Goal: Information Seeking & Learning: Check status

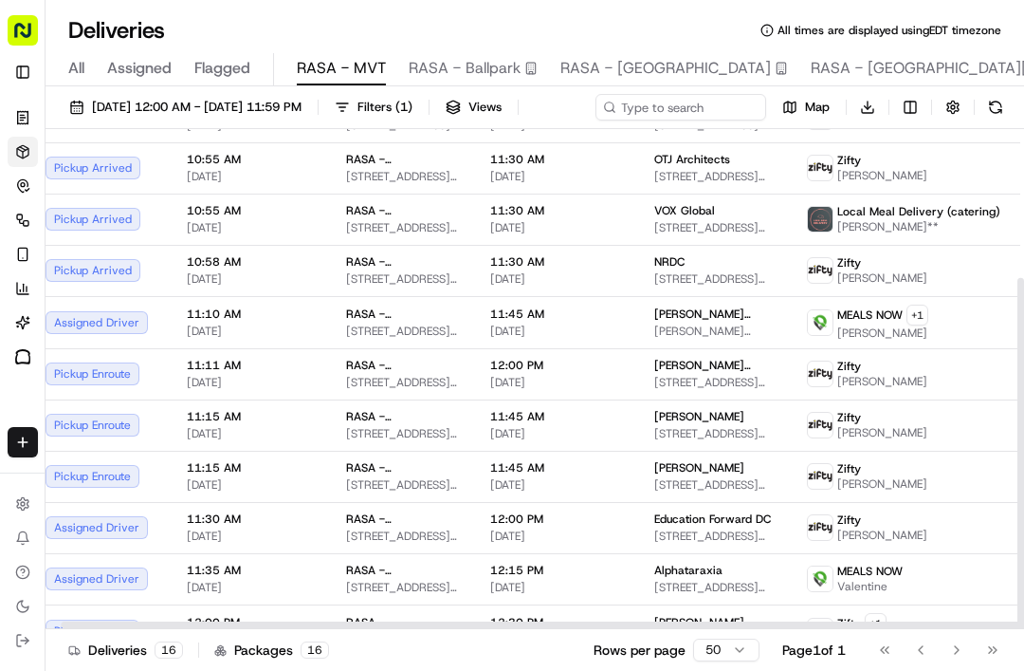
scroll to position [227, 15]
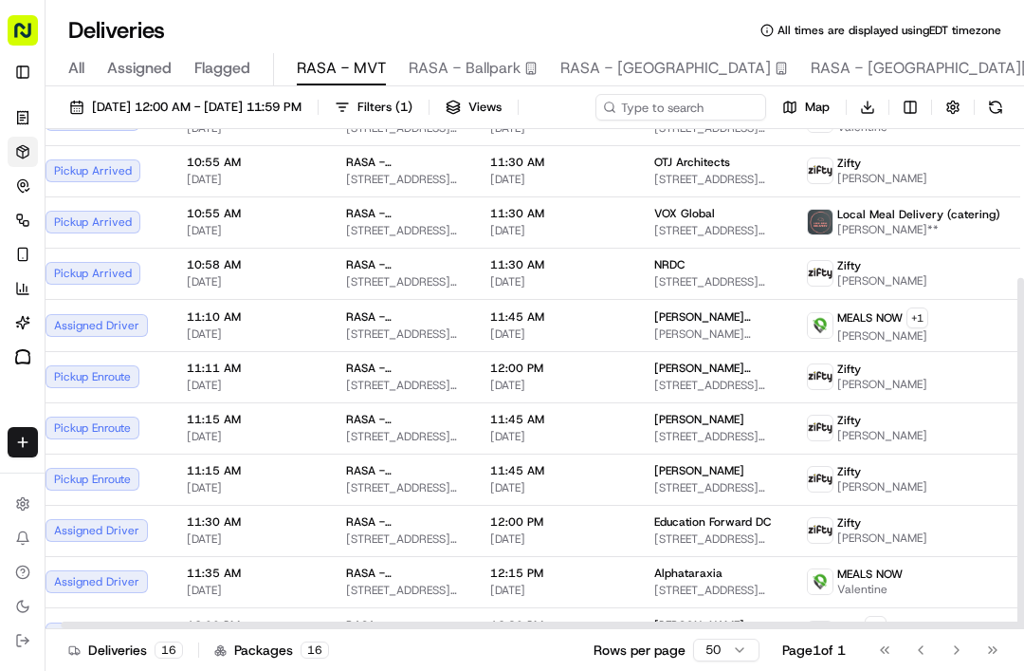
click at [686, 341] on span "[PERSON_NAME][GEOGRAPHIC_DATA], [STREET_ADDRESS][US_STATE]" at bounding box center [715, 333] width 122 height 15
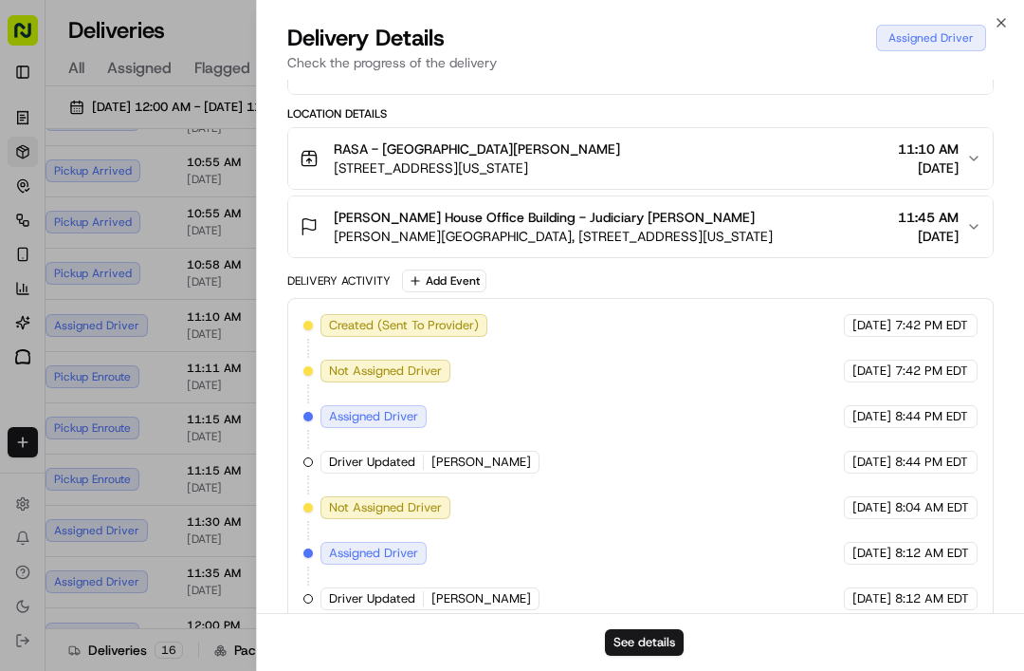
scroll to position [0, 0]
click at [955, 223] on span "11:45 AM" at bounding box center [928, 217] width 61 height 19
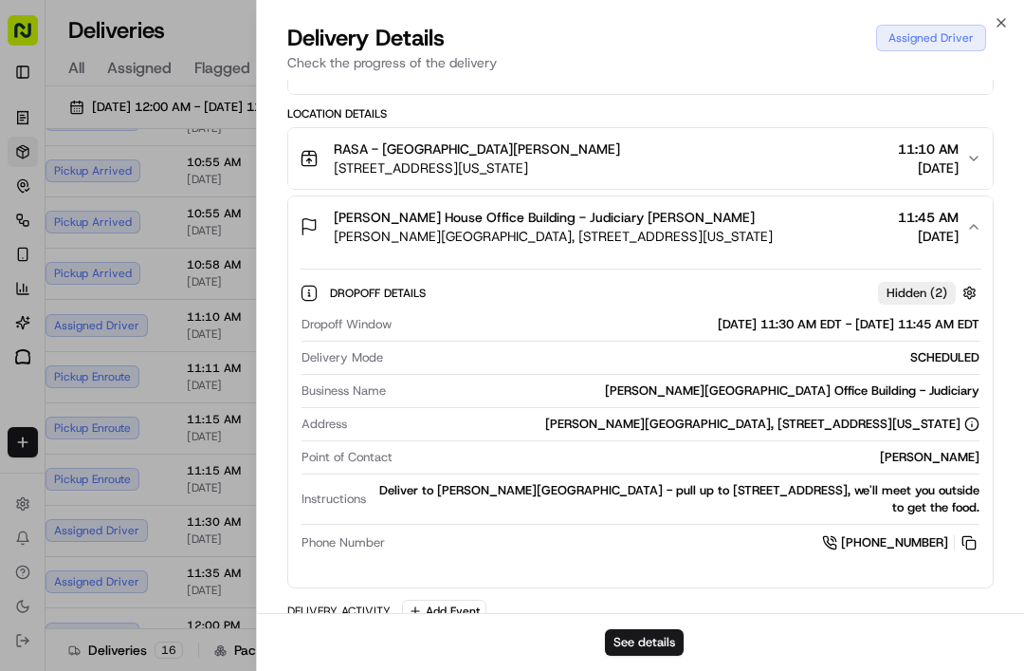
click at [1005, 25] on icon "button" at bounding box center [1001, 22] width 15 height 15
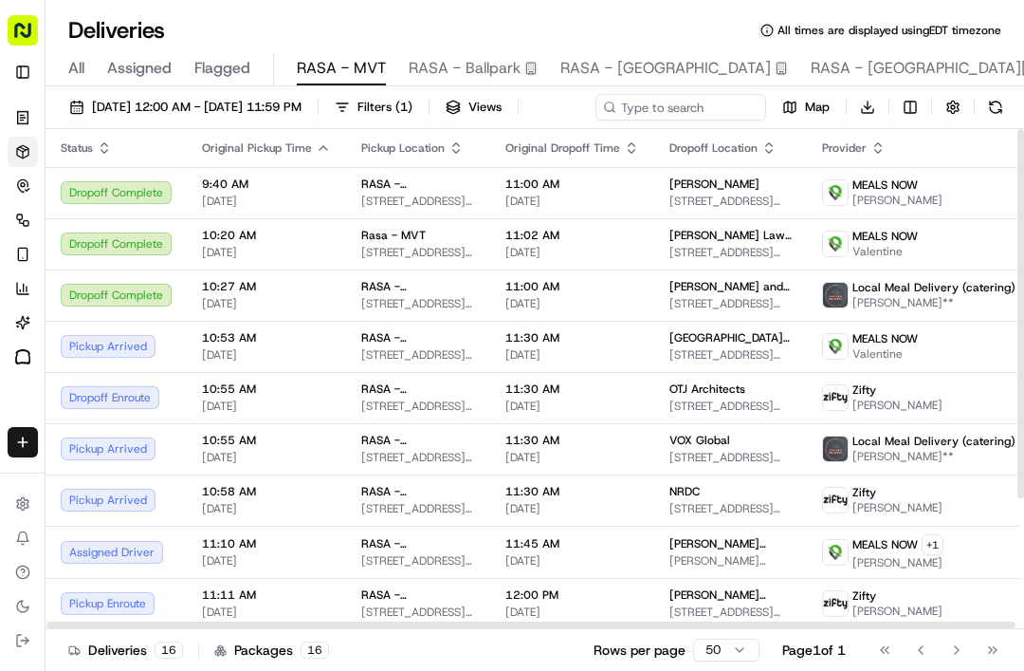
click at [715, 465] on div "VOX Global [STREET_ADDRESS][US_STATE]" at bounding box center [731, 449] width 122 height 32
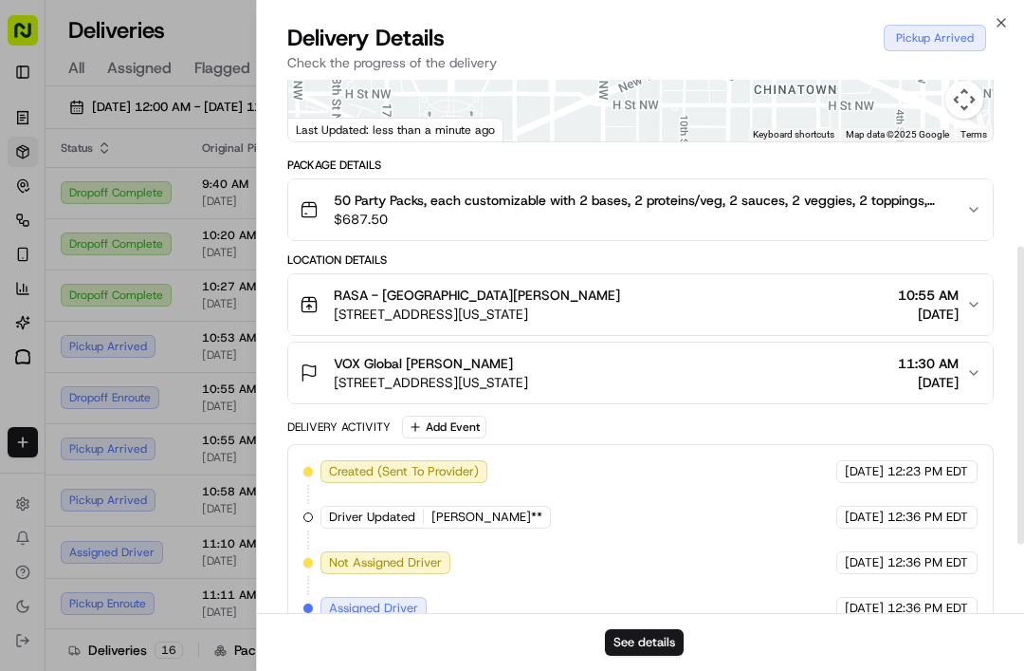
scroll to position [298, 0]
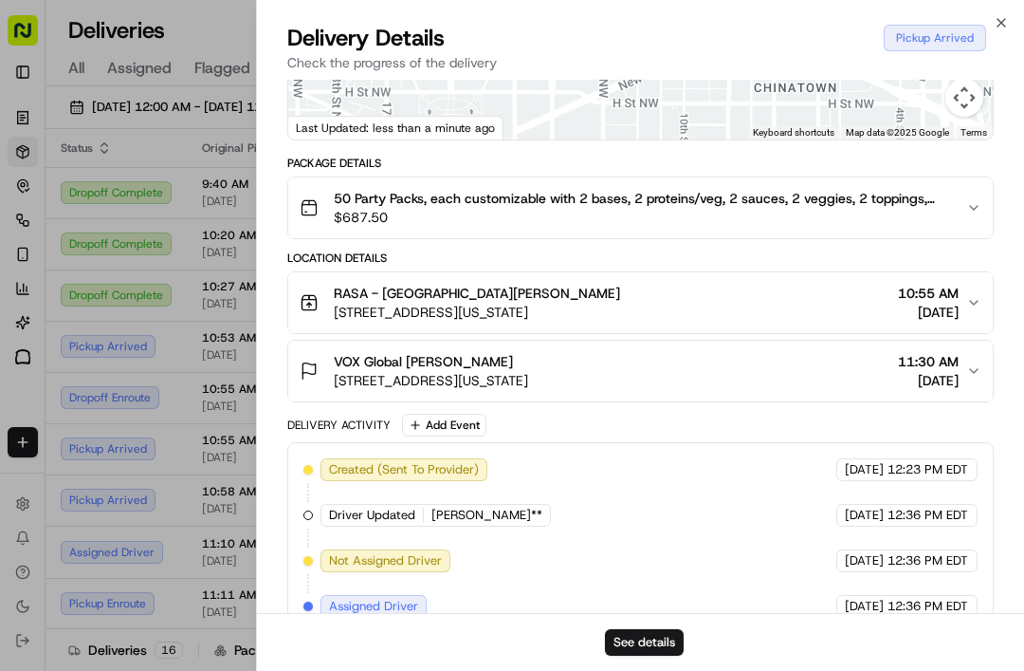
click at [1013, 18] on div "Close Delivery Details Pickup Arrived Check the progress of the delivery Provid…" at bounding box center [640, 335] width 768 height 671
click at [1005, 22] on icon "button" at bounding box center [1001, 22] width 15 height 15
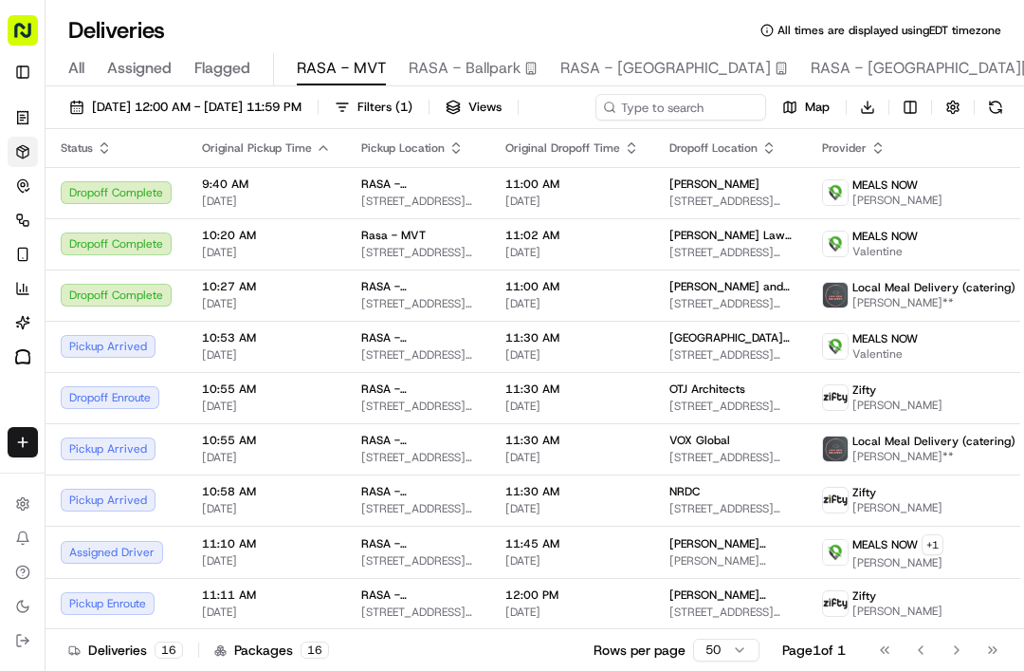
click at [673, 414] on span "[STREET_ADDRESS][US_STATE]" at bounding box center [731, 405] width 122 height 15
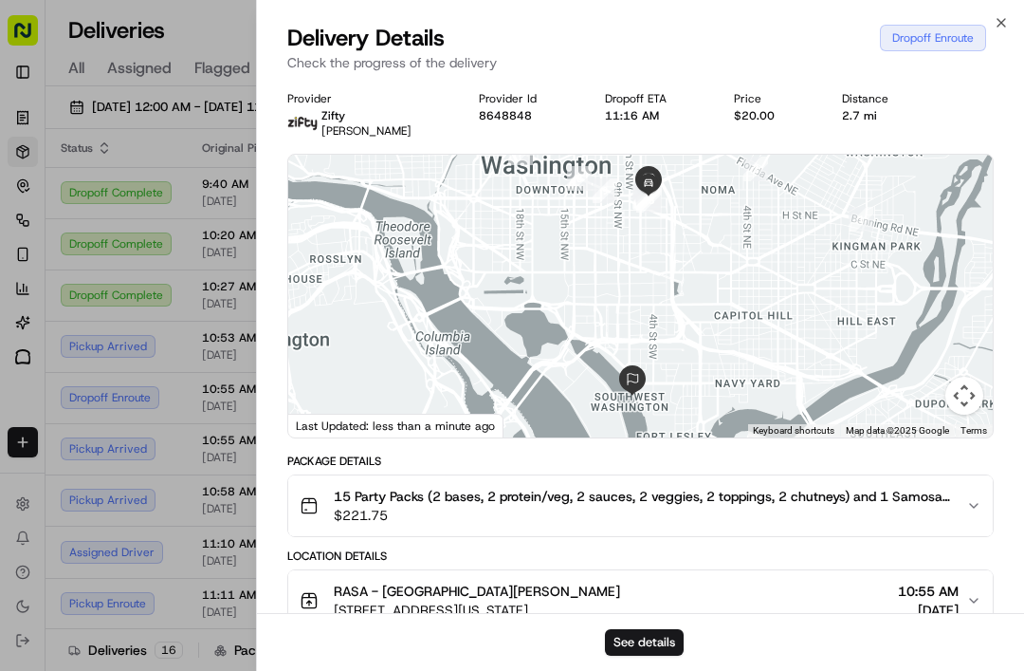
click at [823, 504] on span "15 Party Packs (2 bases, 2 protein/veg, 2 sauces, 2 veggies, 2 toppings, 2 chut…" at bounding box center [642, 496] width 617 height 19
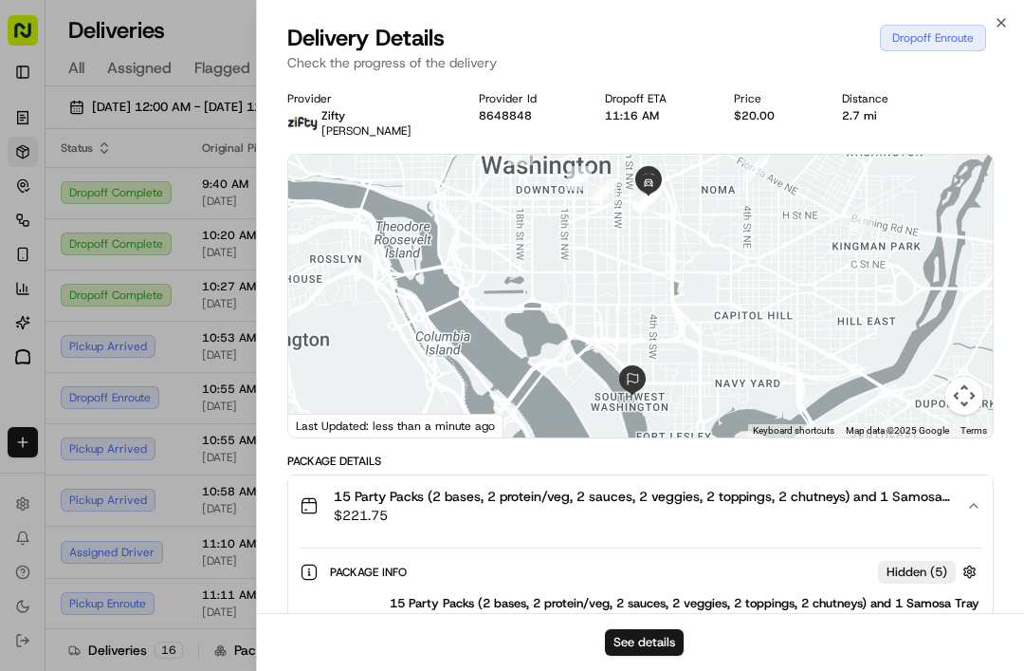
click at [884, 498] on span "15 Party Packs (2 bases, 2 protein/veg, 2 sauces, 2 veggies, 2 toppings, 2 chut…" at bounding box center [642, 496] width 617 height 19
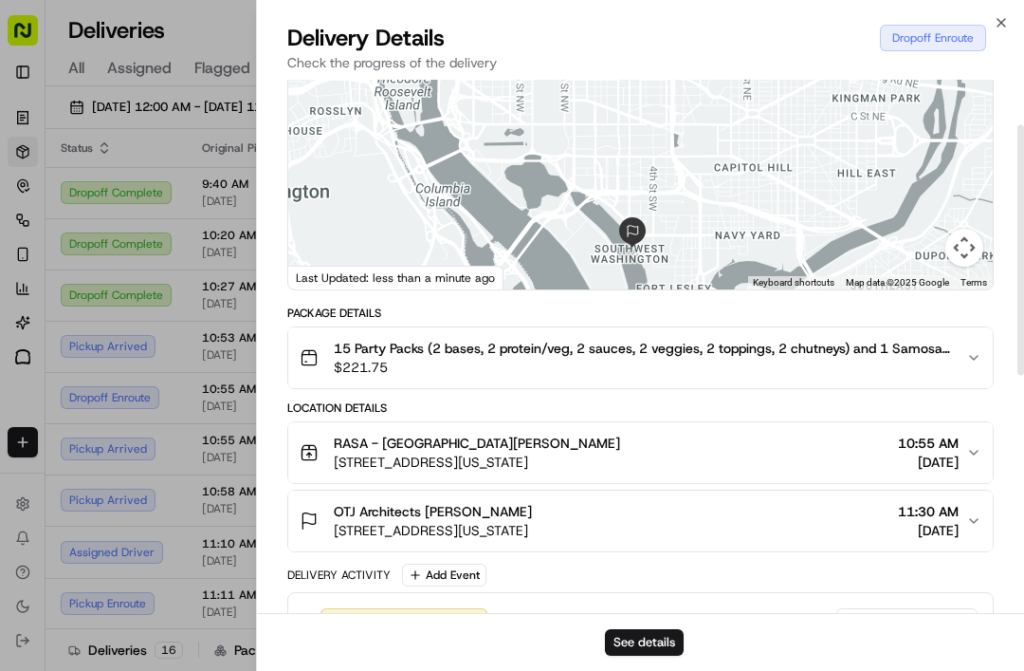
scroll to position [164, 0]
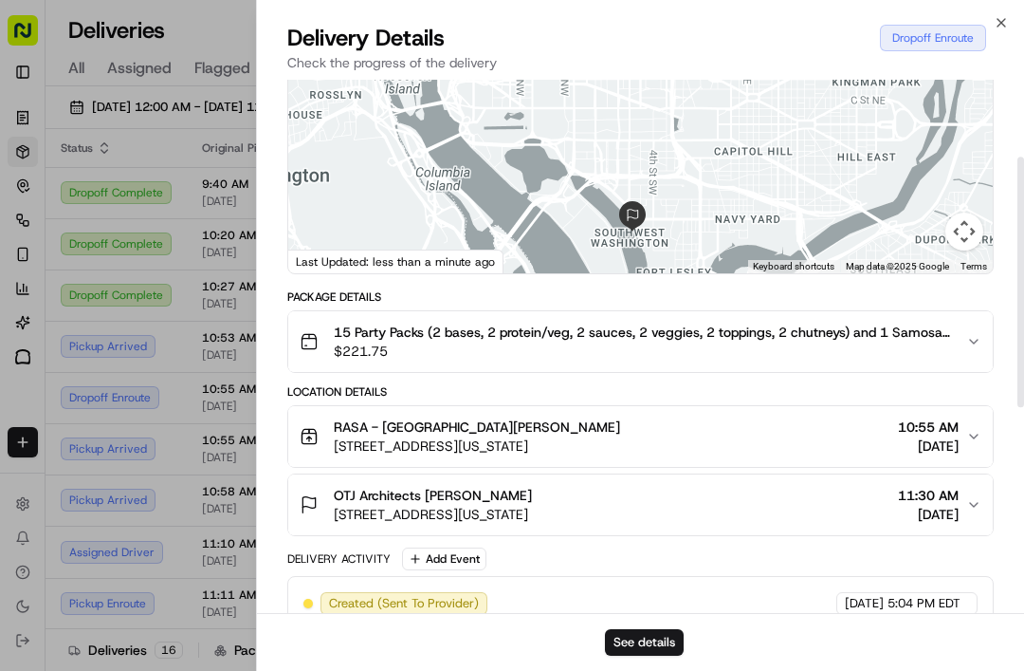
click at [924, 342] on span "$221.75" at bounding box center [642, 350] width 617 height 19
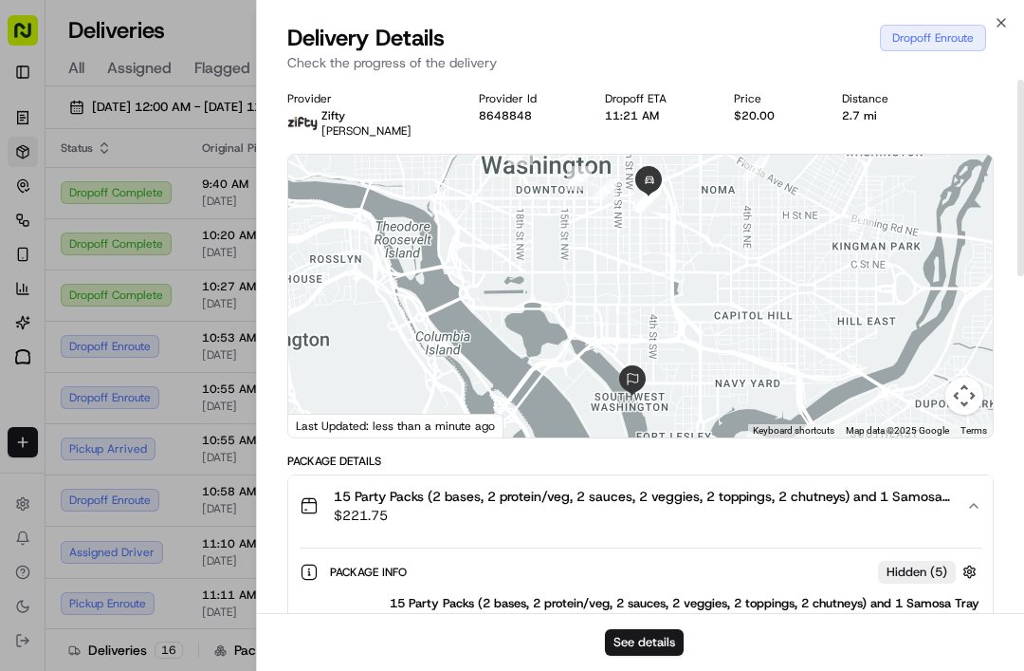
scroll to position [0, 0]
click at [1007, 28] on icon "button" at bounding box center [1001, 22] width 15 height 15
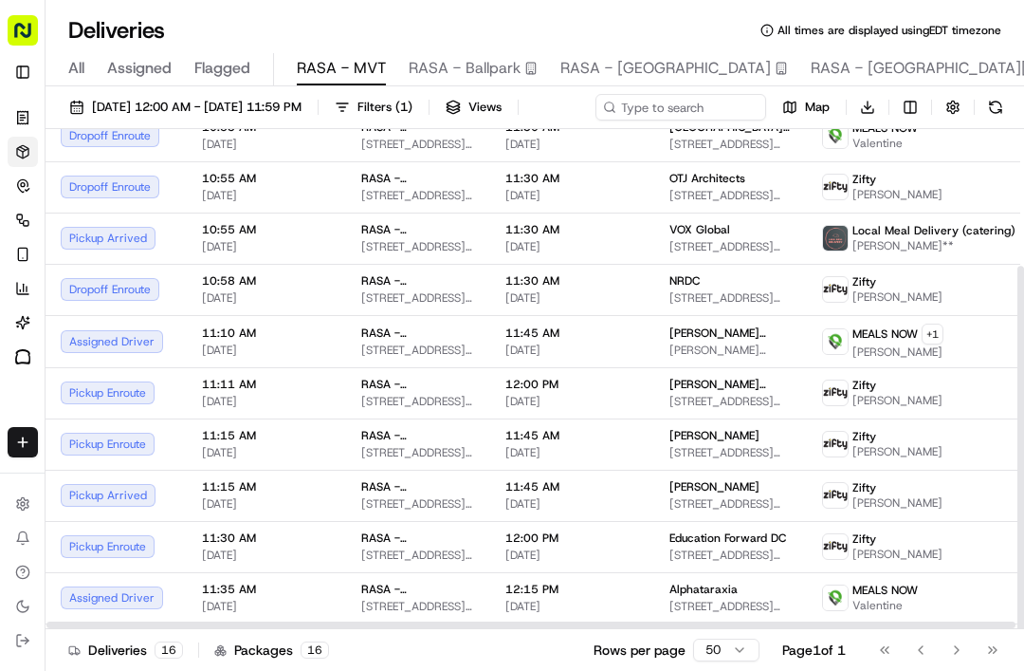
scroll to position [212, 0]
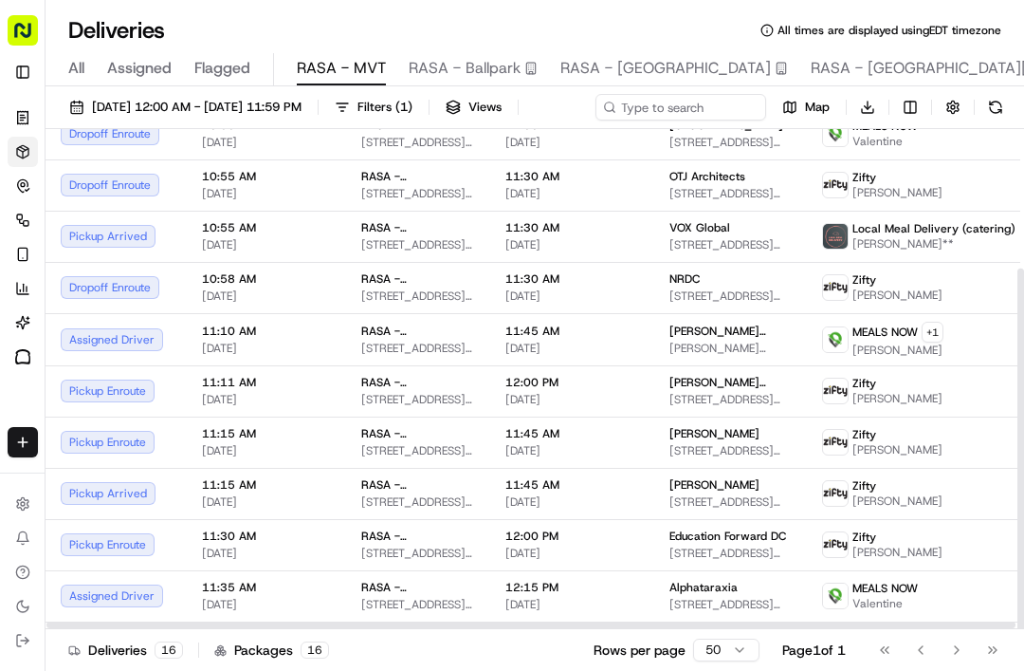
click at [683, 509] on span "[STREET_ADDRESS][US_STATE]" at bounding box center [731, 501] width 122 height 15
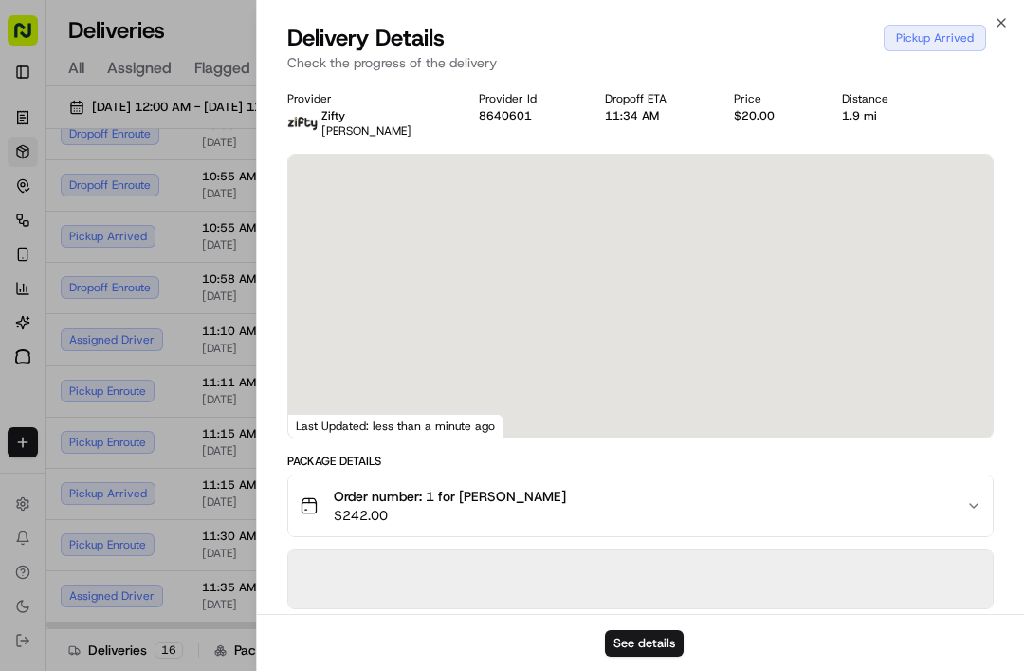
click at [715, 524] on div "Order number: 1 for [PERSON_NAME] $242.00" at bounding box center [633, 506] width 667 height 38
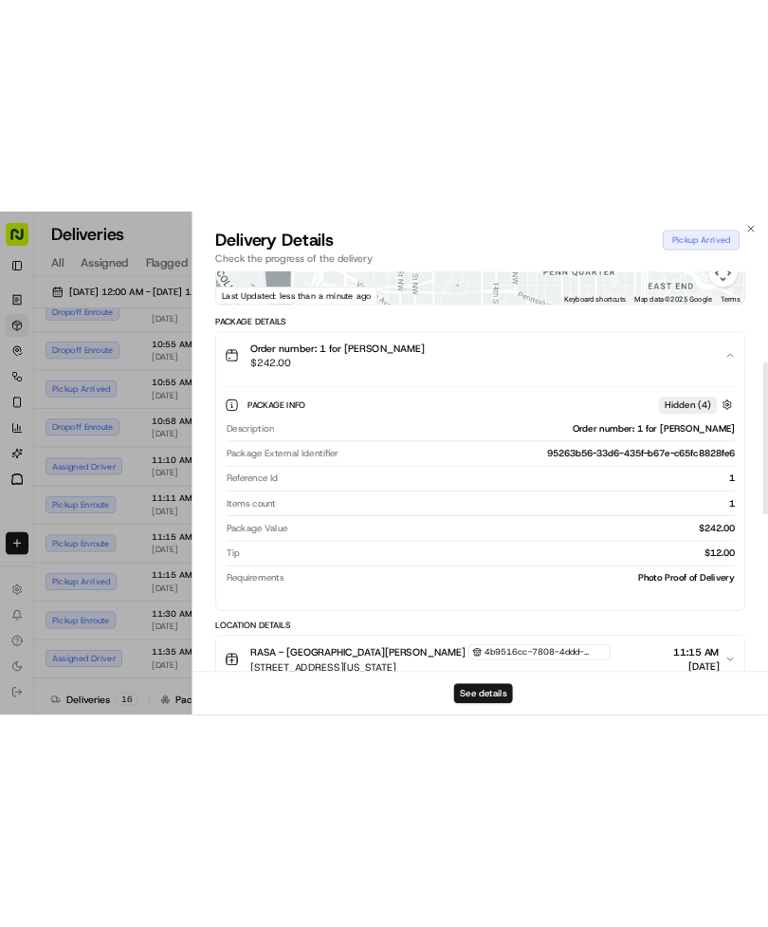
scroll to position [318, 0]
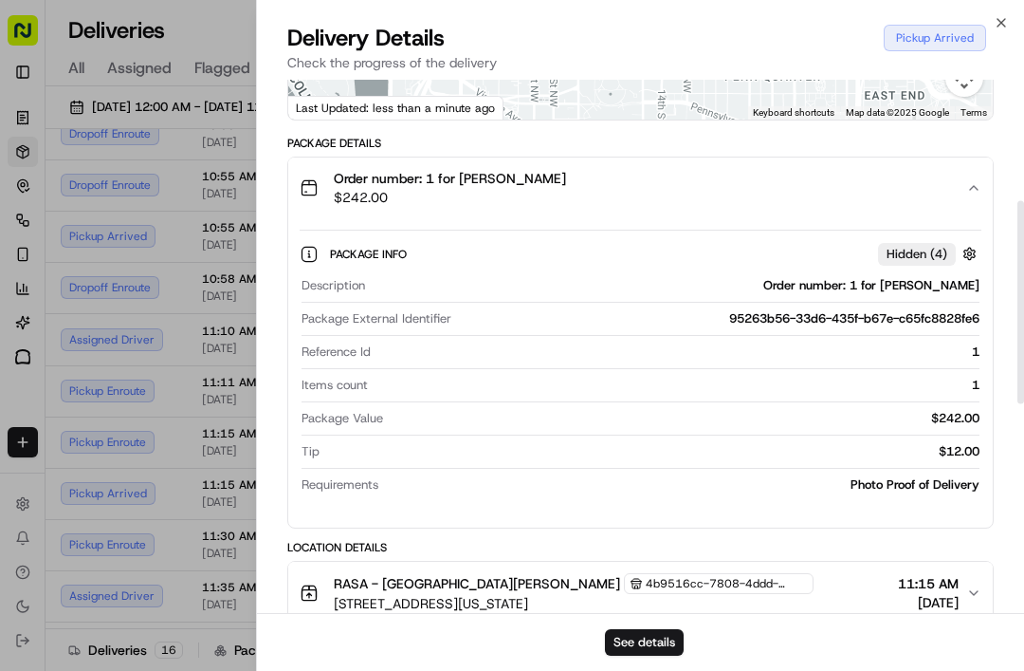
click at [924, 207] on button "Order number: 1 for [PERSON_NAME] $242.00" at bounding box center [640, 187] width 705 height 61
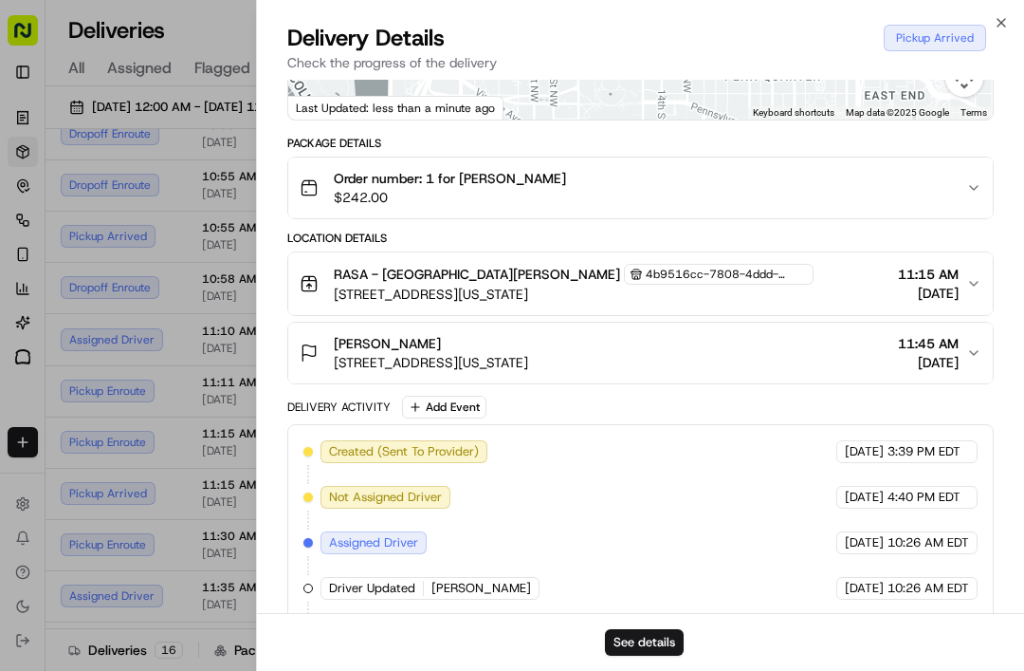
click at [937, 186] on div "Order number: 1 for [PERSON_NAME] $242.00" at bounding box center [633, 188] width 667 height 38
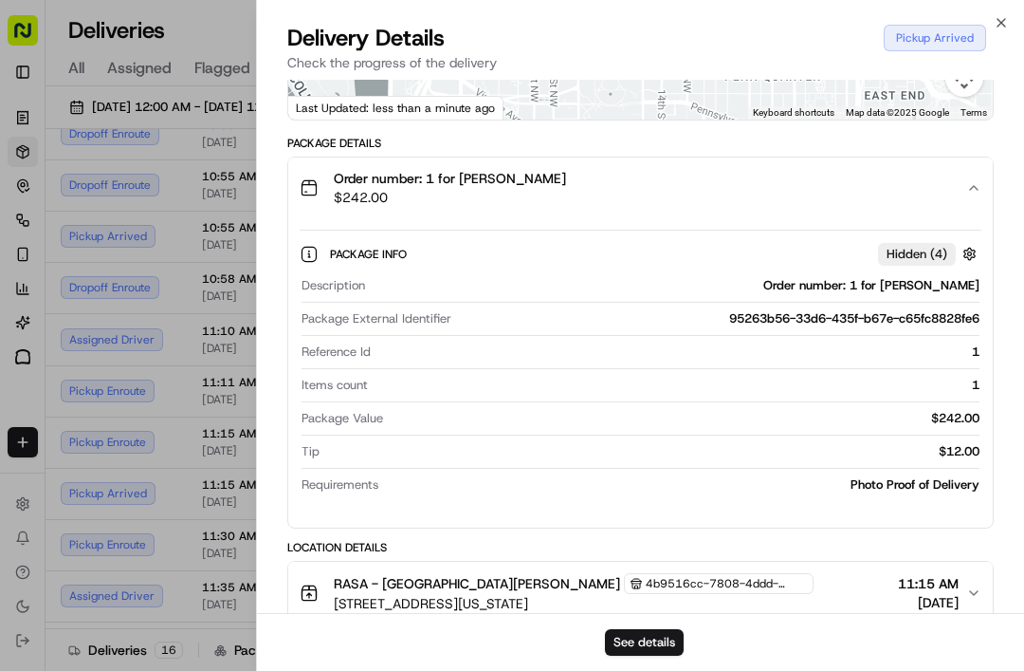
scroll to position [40, 0]
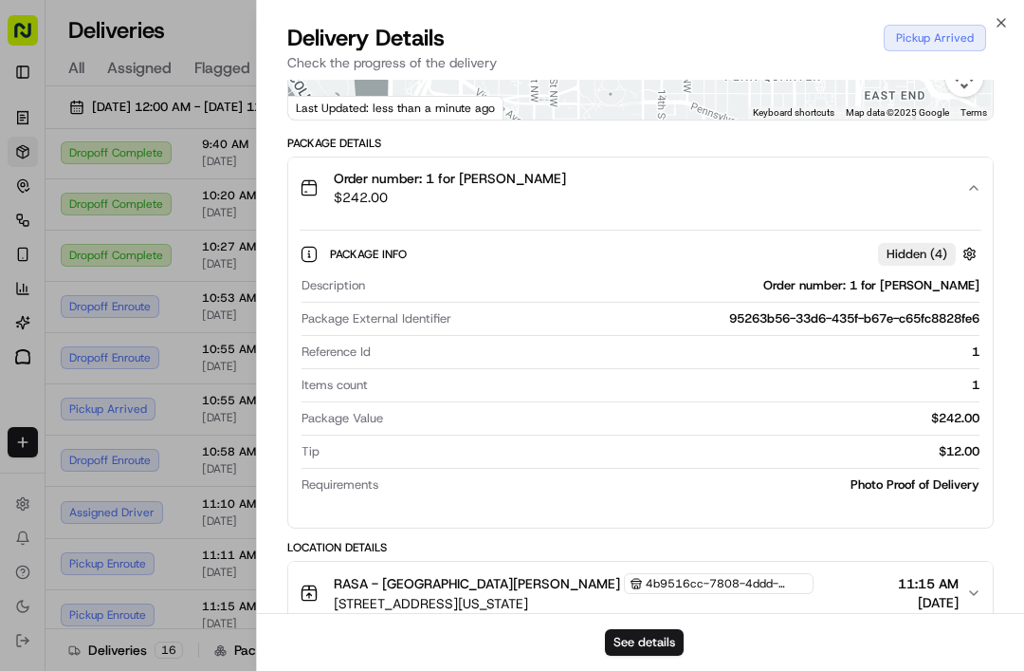
click at [1007, 15] on icon "button" at bounding box center [1001, 22] width 15 height 15
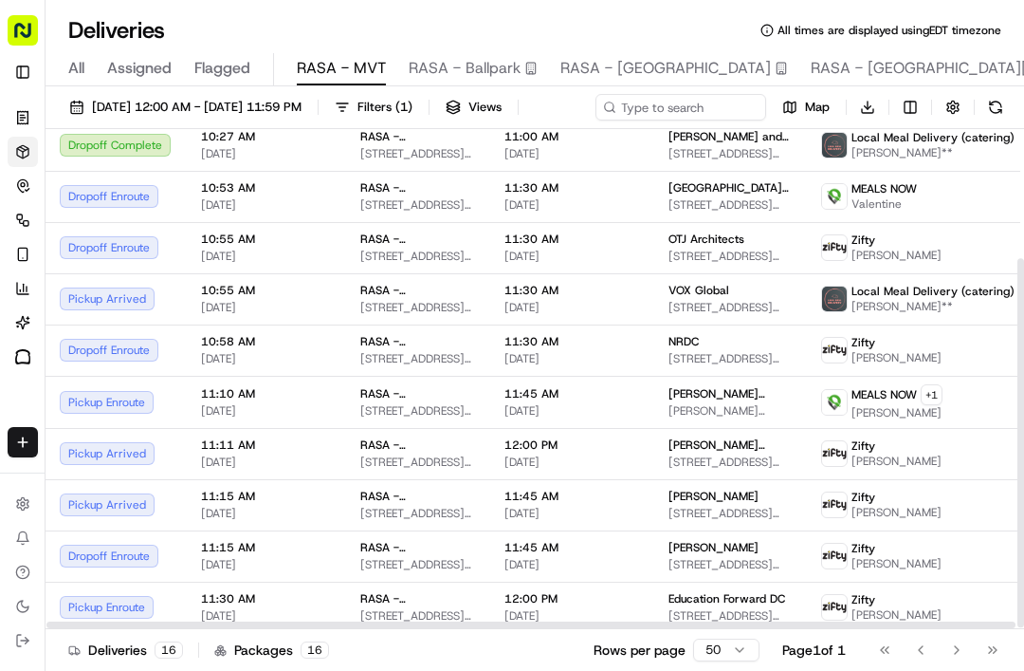
scroll to position [209, 3]
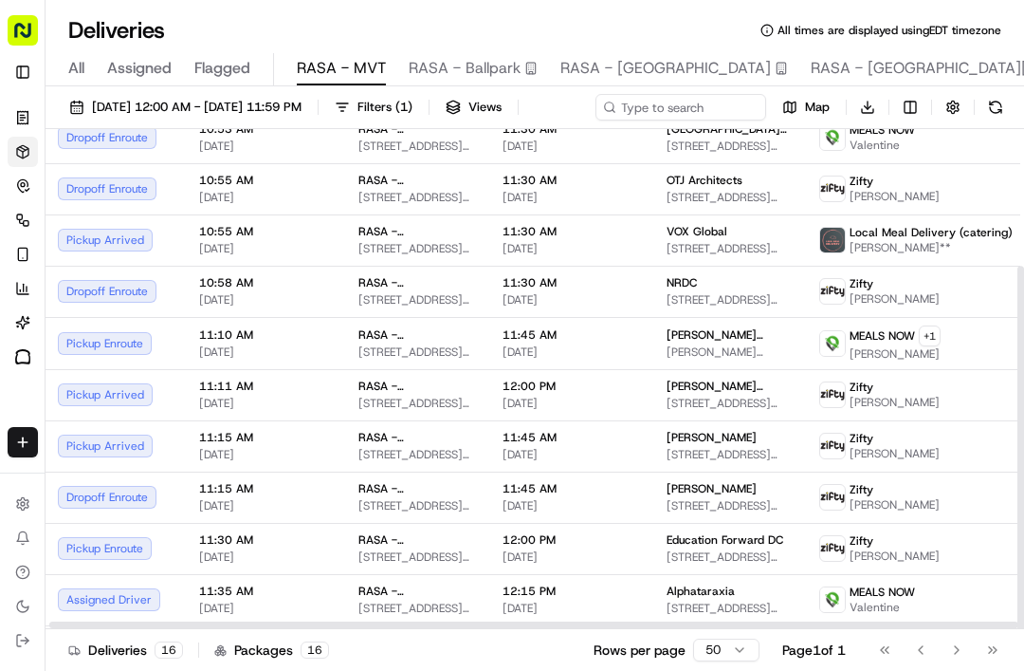
click at [701, 462] on div "[PERSON_NAME] [STREET_ADDRESS][US_STATE][US_STATE]" at bounding box center [728, 446] width 122 height 32
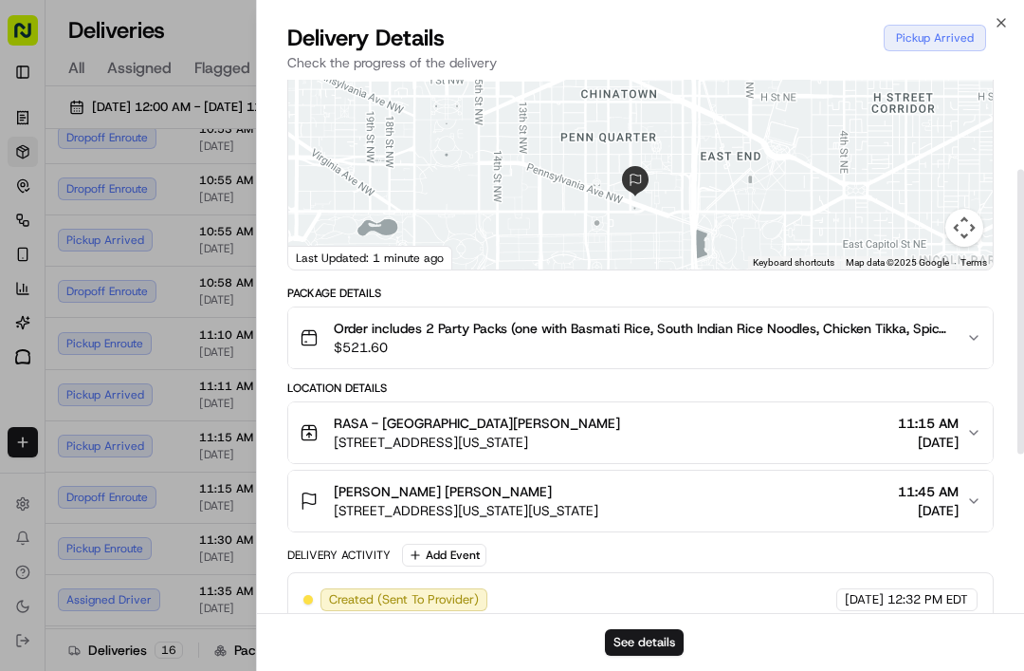
scroll to position [198, 0]
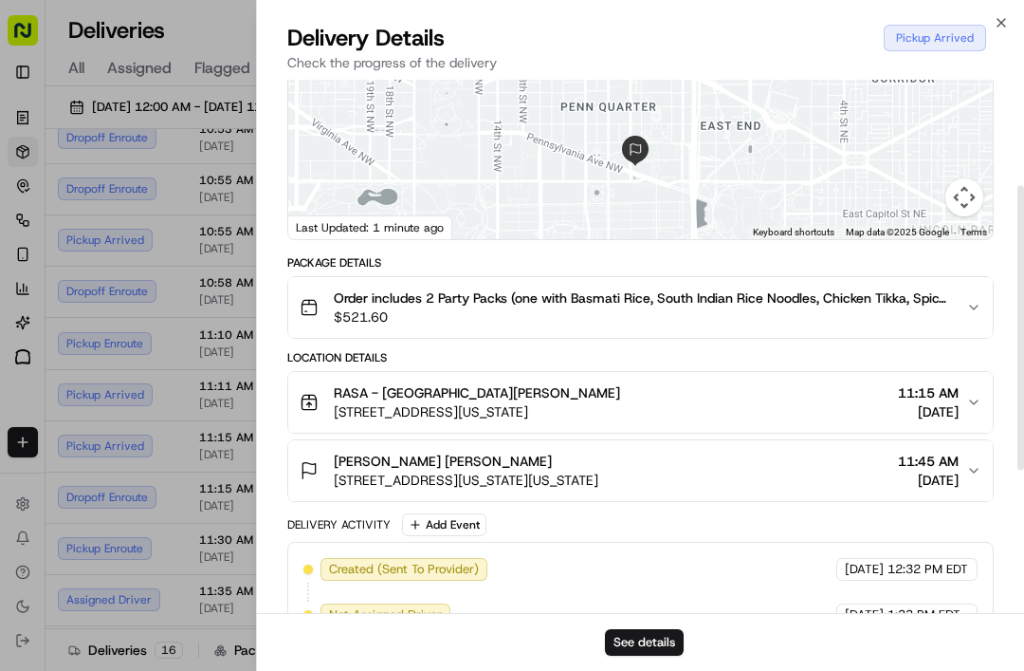
click at [959, 318] on div "Order includes 2 Party Packs (one with Basmati Rice, South Indian Rice Noodles,…" at bounding box center [633, 307] width 667 height 38
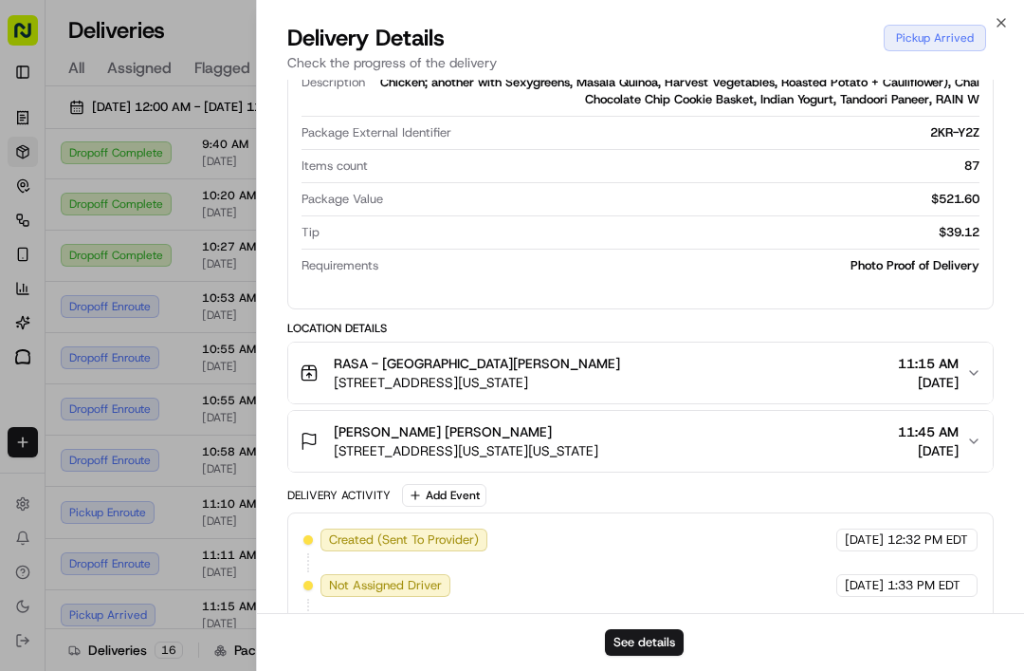
scroll to position [40, 3]
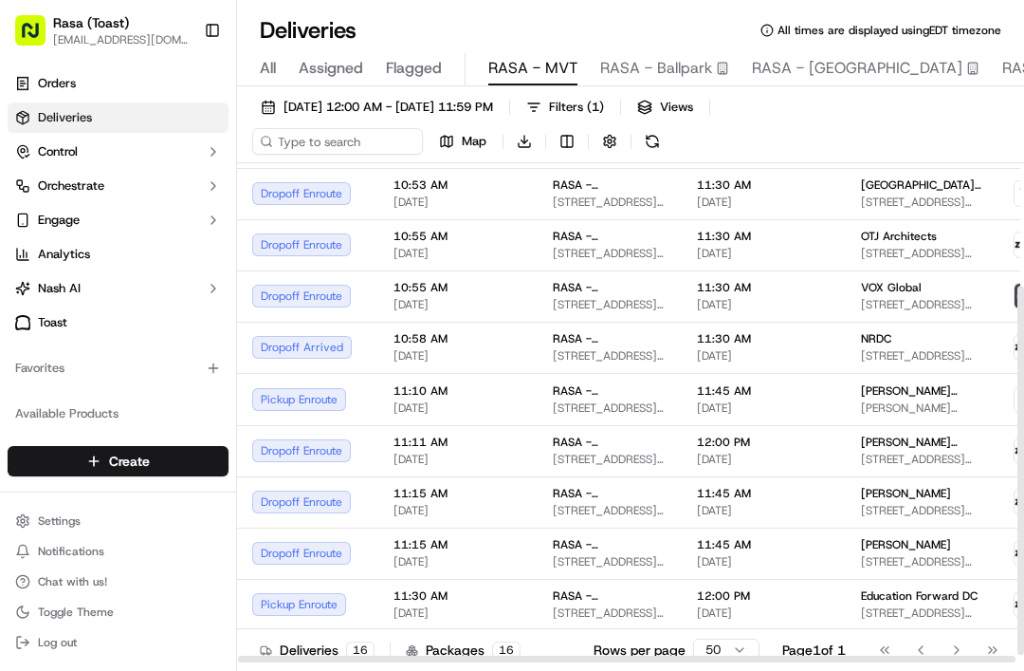
scroll to position [187, 0]
click at [803, 412] on span "[DATE]" at bounding box center [764, 407] width 134 height 15
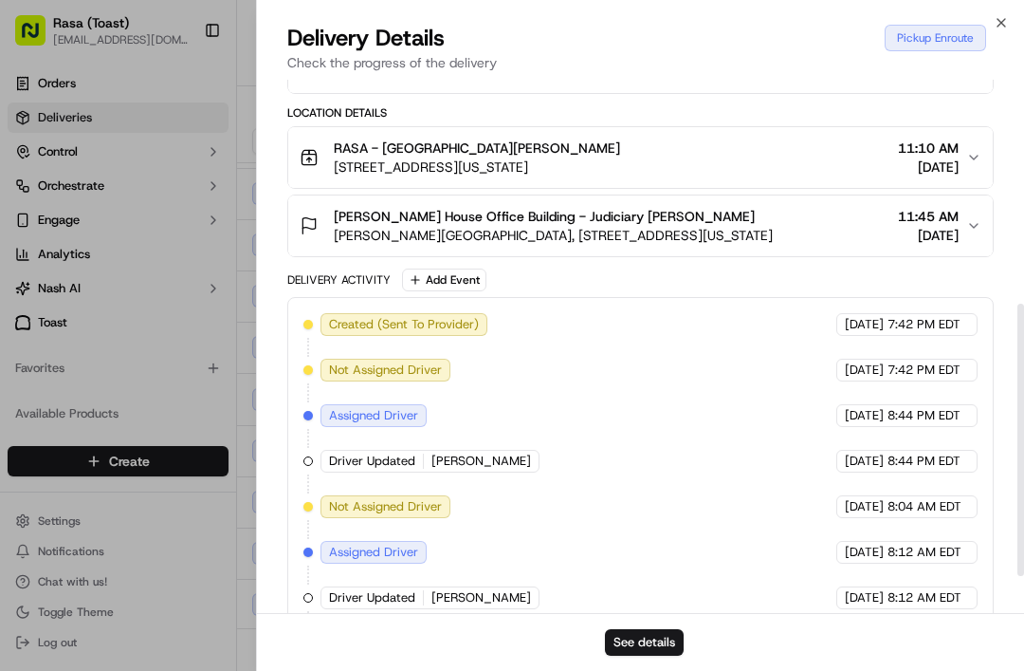
scroll to position [438, 0]
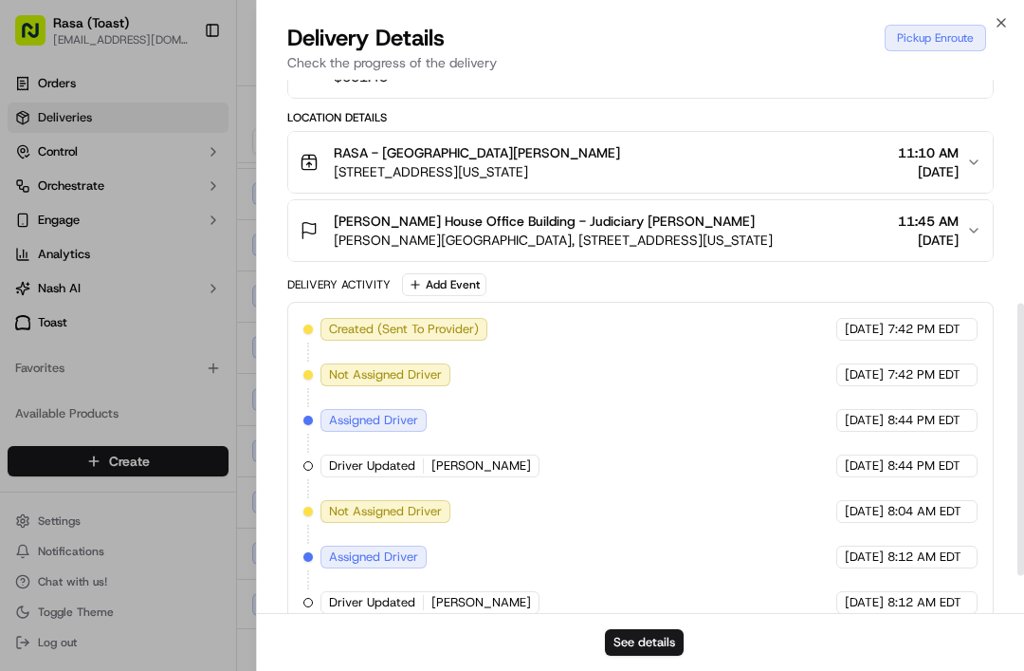
click at [965, 155] on div "RASA - Mount Vernon 485 K St NW, Washington, DC 20001, USA 11:10 AM 09/17/2025" at bounding box center [633, 162] width 667 height 38
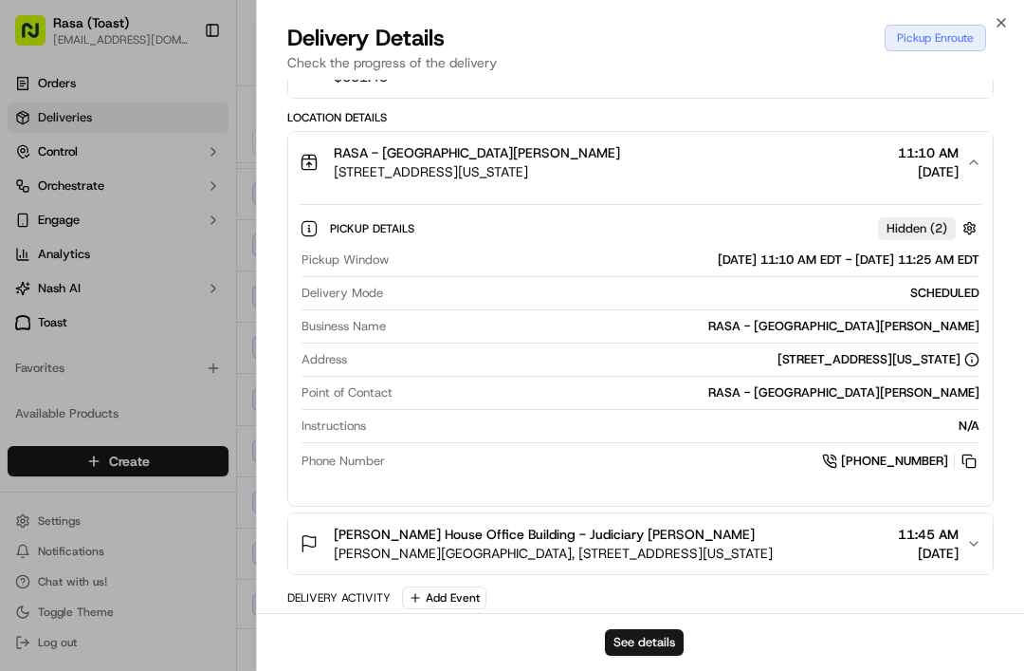
click at [977, 166] on icon "button" at bounding box center [974, 162] width 15 height 15
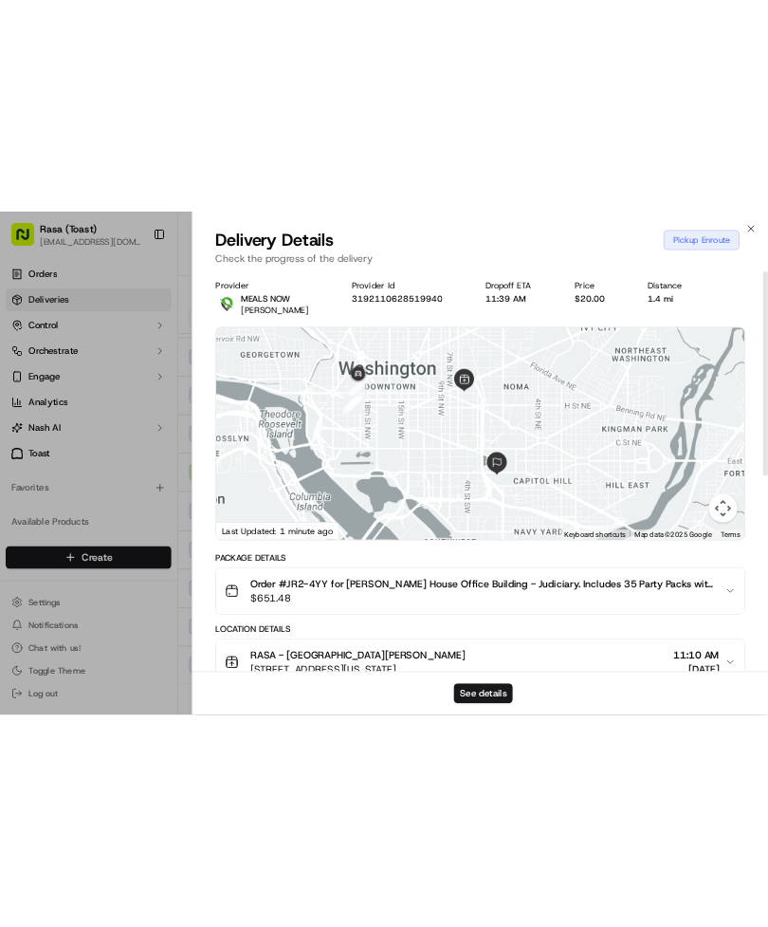
scroll to position [0, 0]
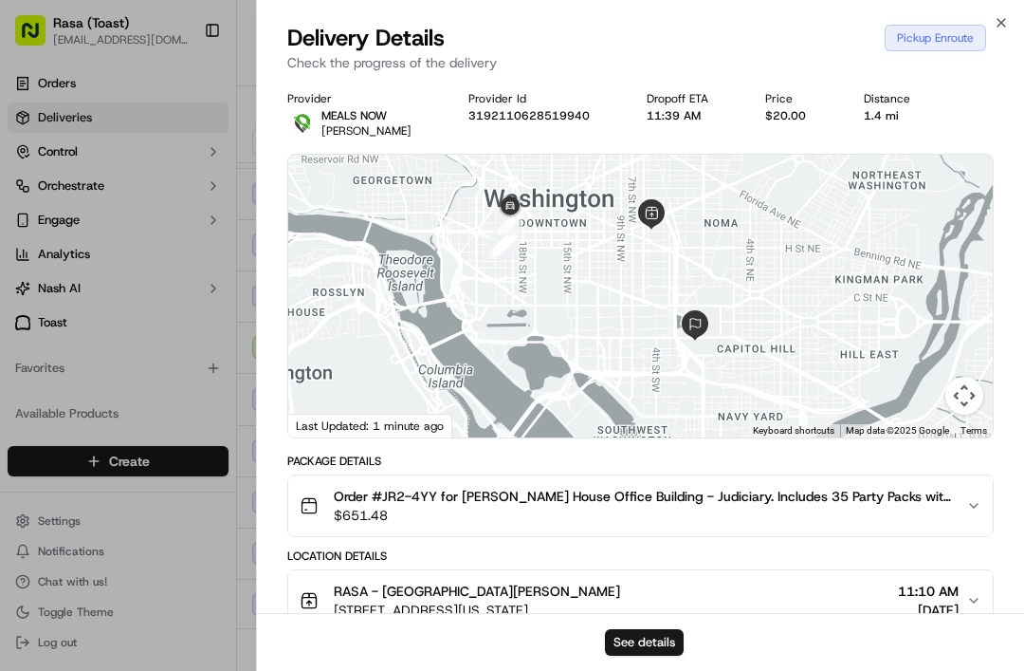
click at [1007, 20] on icon "button" at bounding box center [1001, 22] width 15 height 15
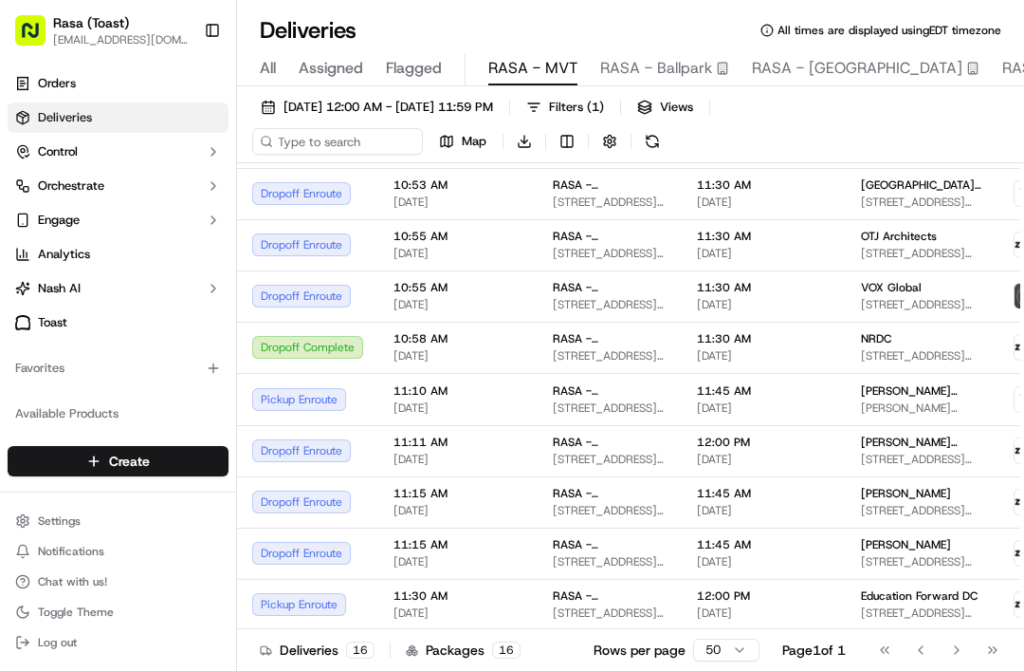
scroll to position [40, 0]
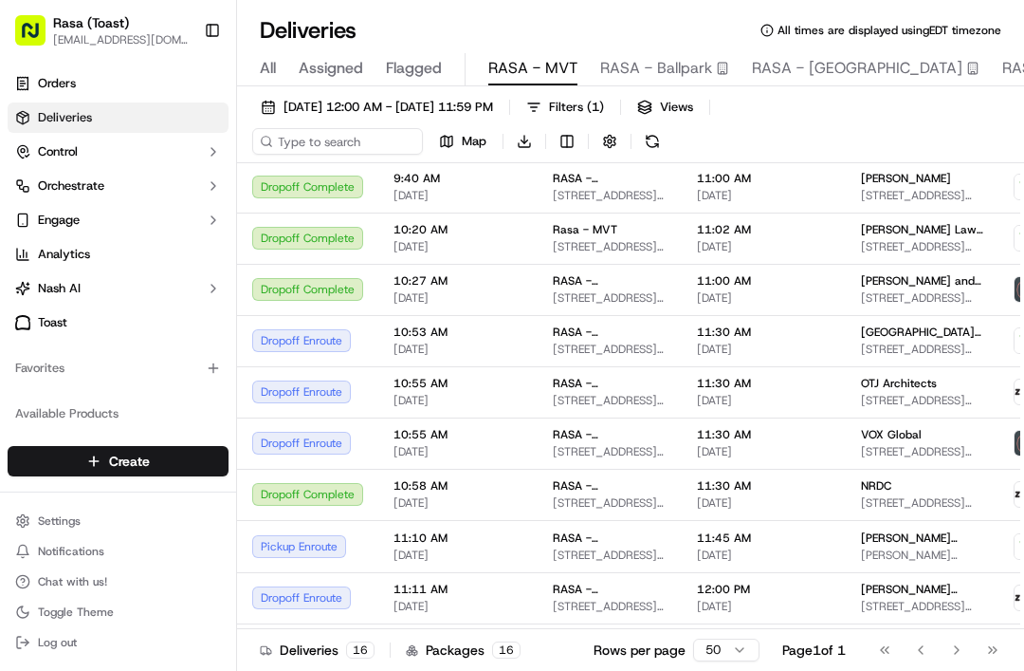
click at [216, 26] on button "Toggle Sidebar" at bounding box center [212, 30] width 32 height 32
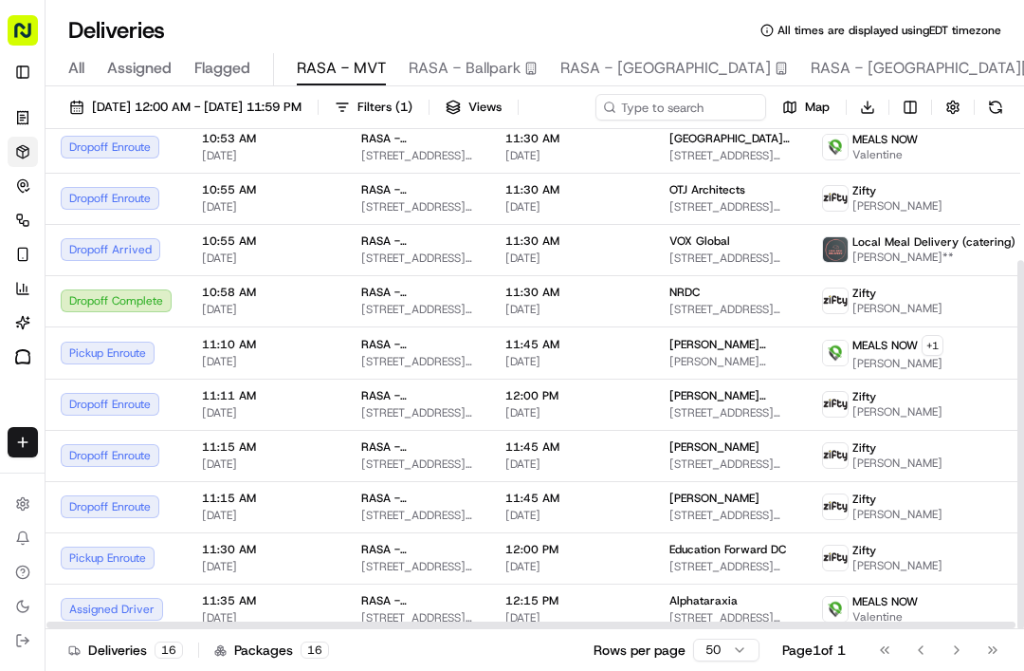
scroll to position [198, 0]
click at [608, 353] on span "11:45 AM" at bounding box center [573, 345] width 134 height 15
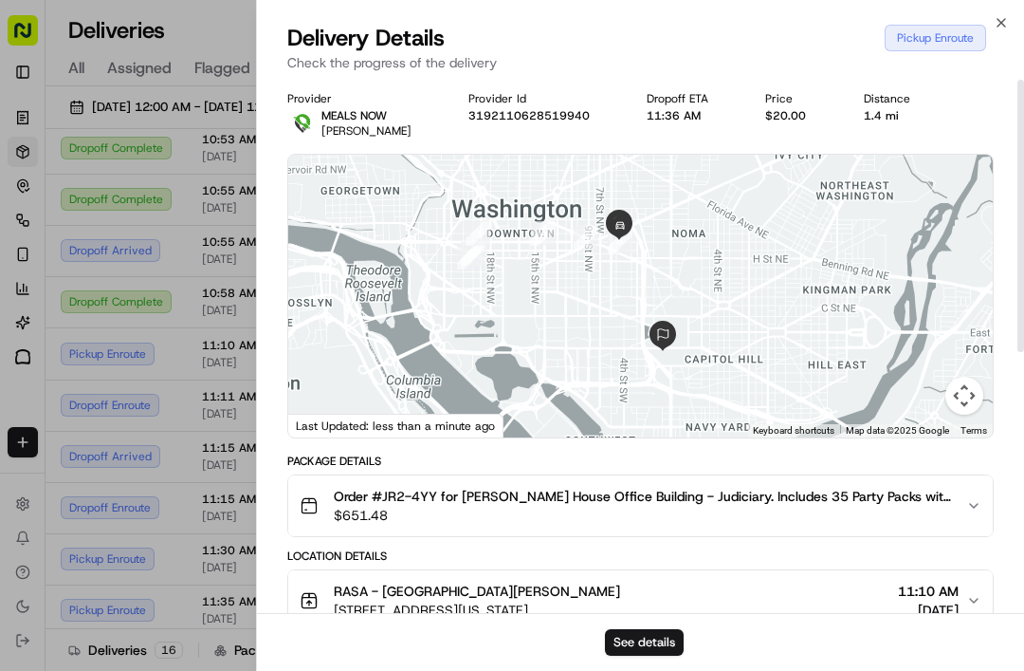
scroll to position [-5, 0]
click at [1007, 27] on icon "button" at bounding box center [1001, 22] width 15 height 15
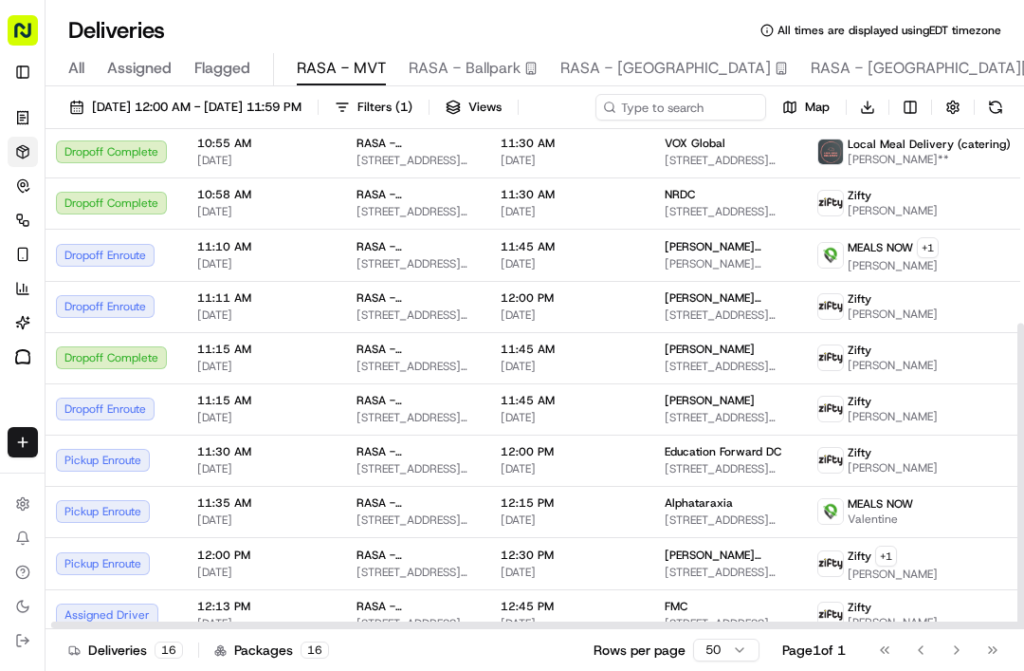
scroll to position [296, 4]
click at [175, 487] on td "Pickup Enroute" at bounding box center [112, 460] width 141 height 51
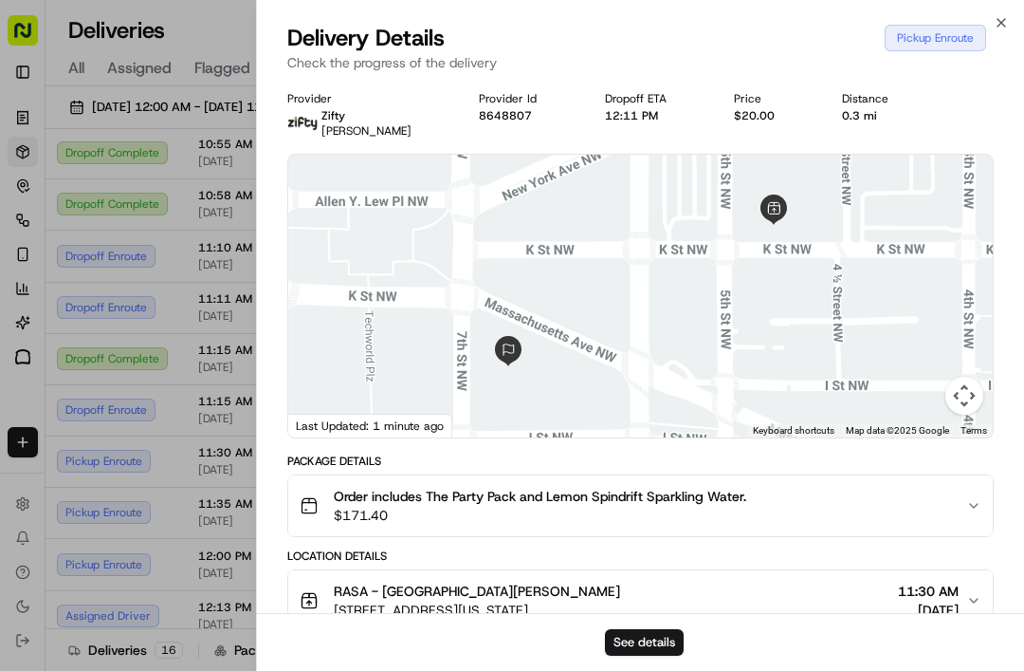
click at [945, 513] on div "Order includes The Party Pack and Lemon Spindrift Sparkling Water. $171.40" at bounding box center [633, 506] width 667 height 38
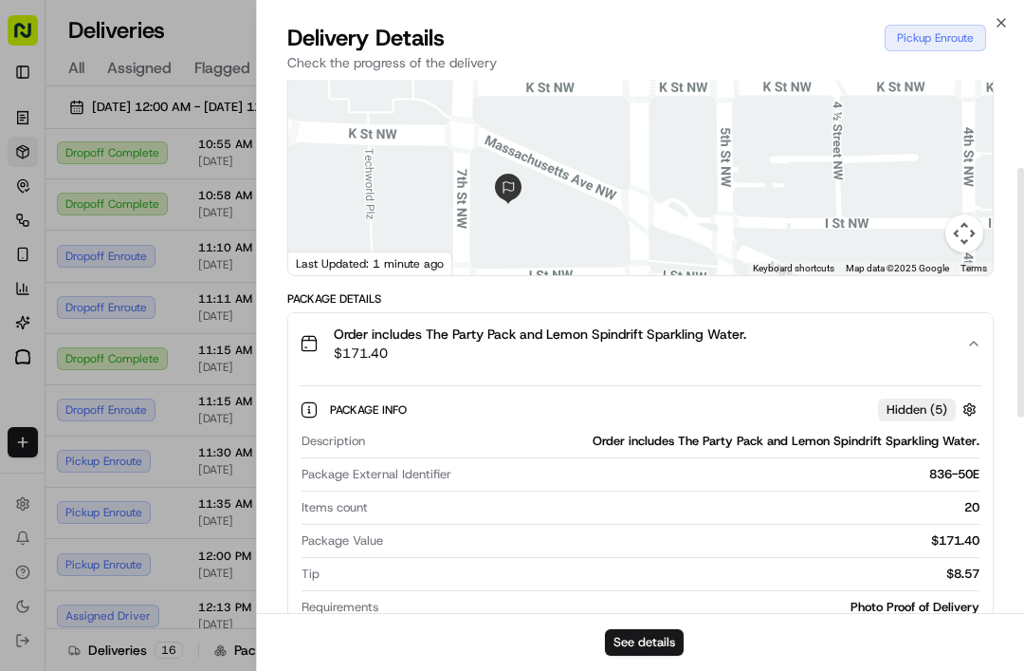
scroll to position [189, 0]
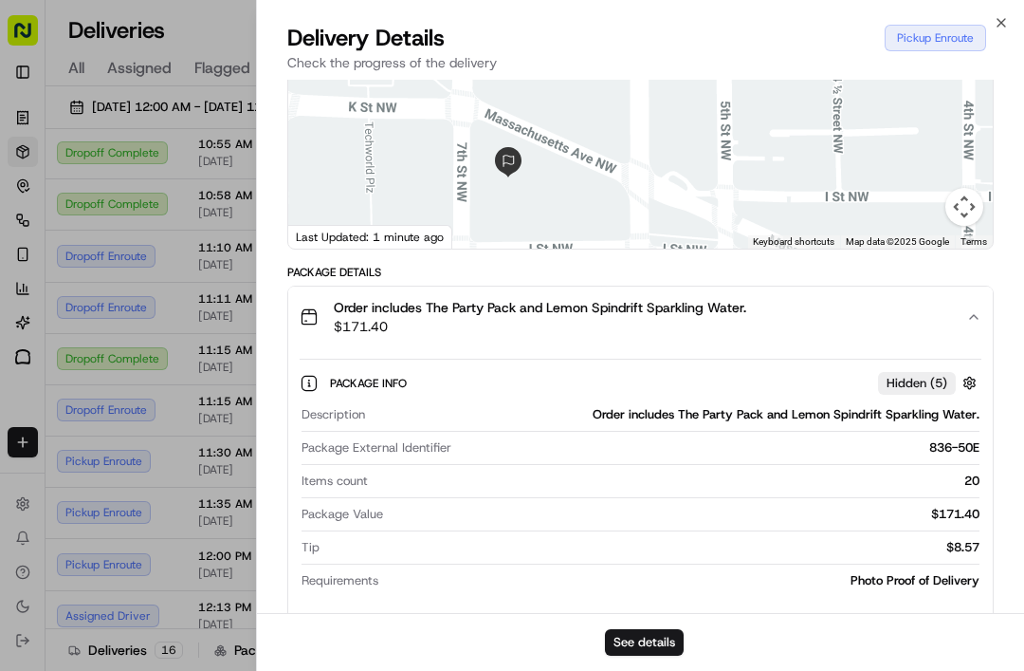
click at [979, 318] on icon "button" at bounding box center [974, 316] width 15 height 15
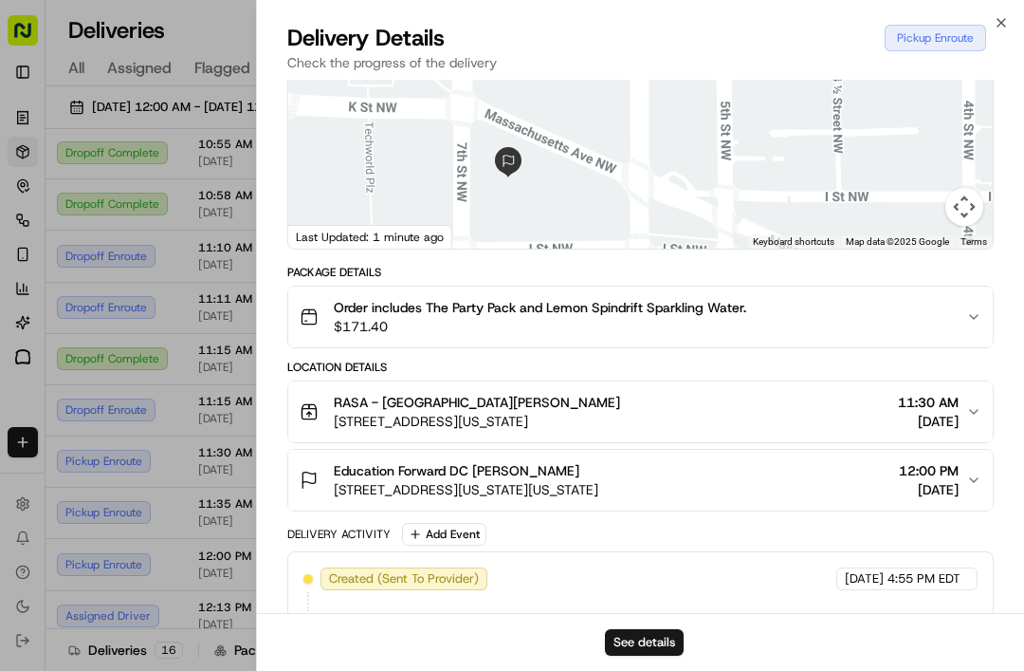
click at [1002, 29] on icon "button" at bounding box center [1001, 22] width 15 height 15
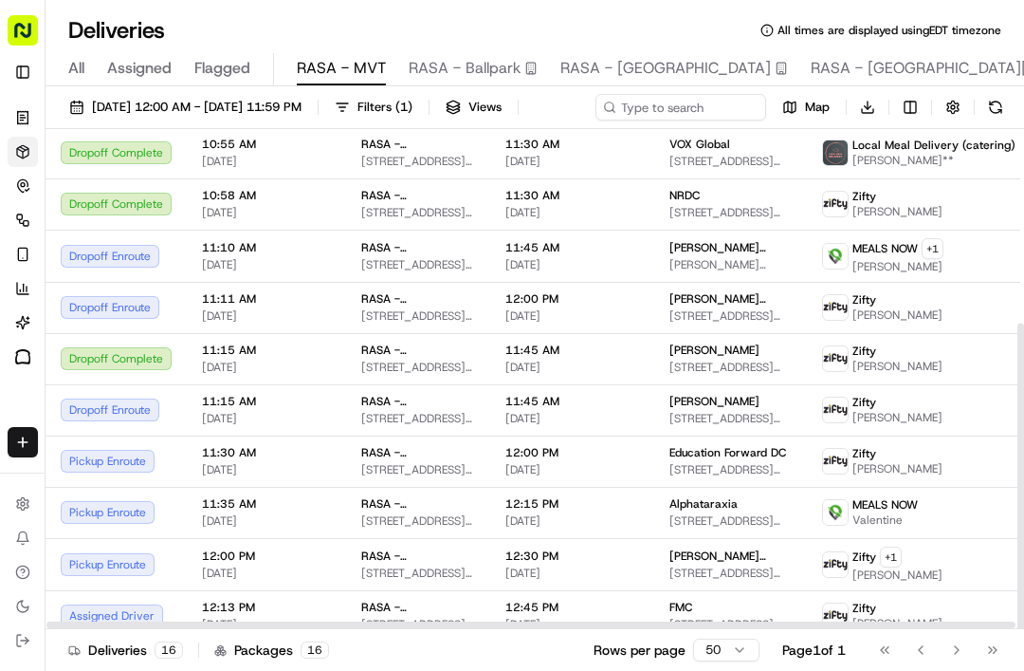
scroll to position [296, 0]
click at [710, 528] on span "[STREET_ADDRESS][PERSON_NAME][PERSON_NAME]" at bounding box center [731, 520] width 122 height 15
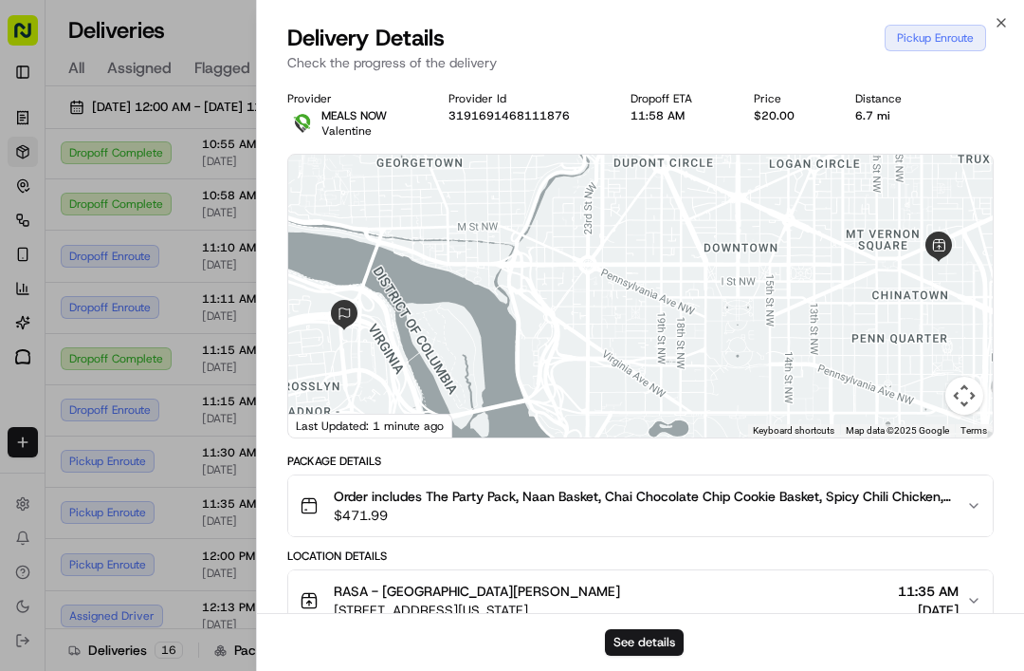
click at [974, 498] on icon "button" at bounding box center [974, 505] width 15 height 15
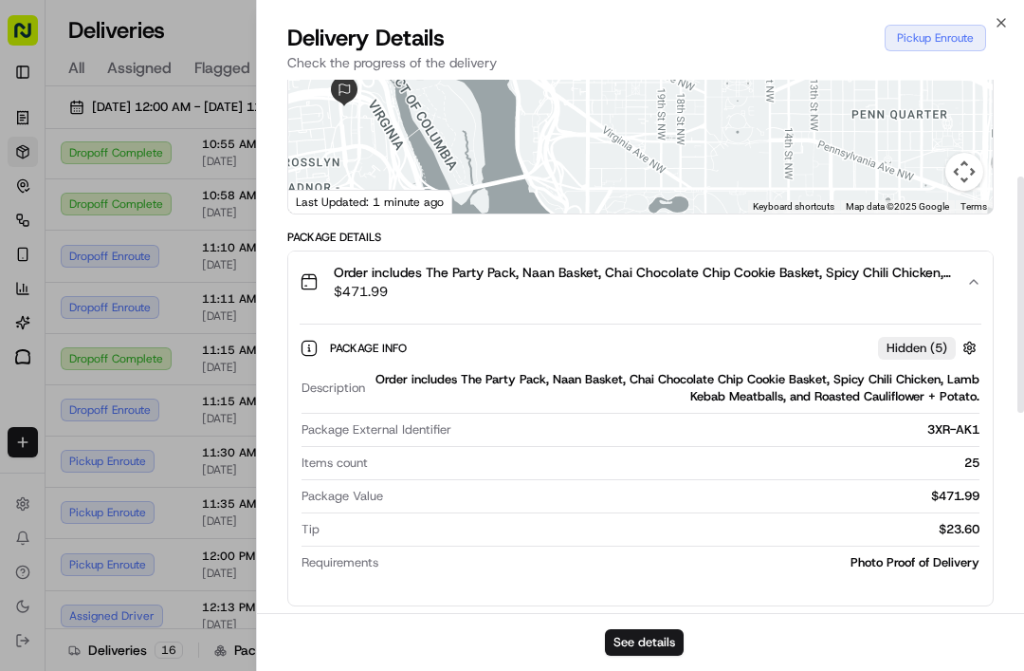
scroll to position [228, 0]
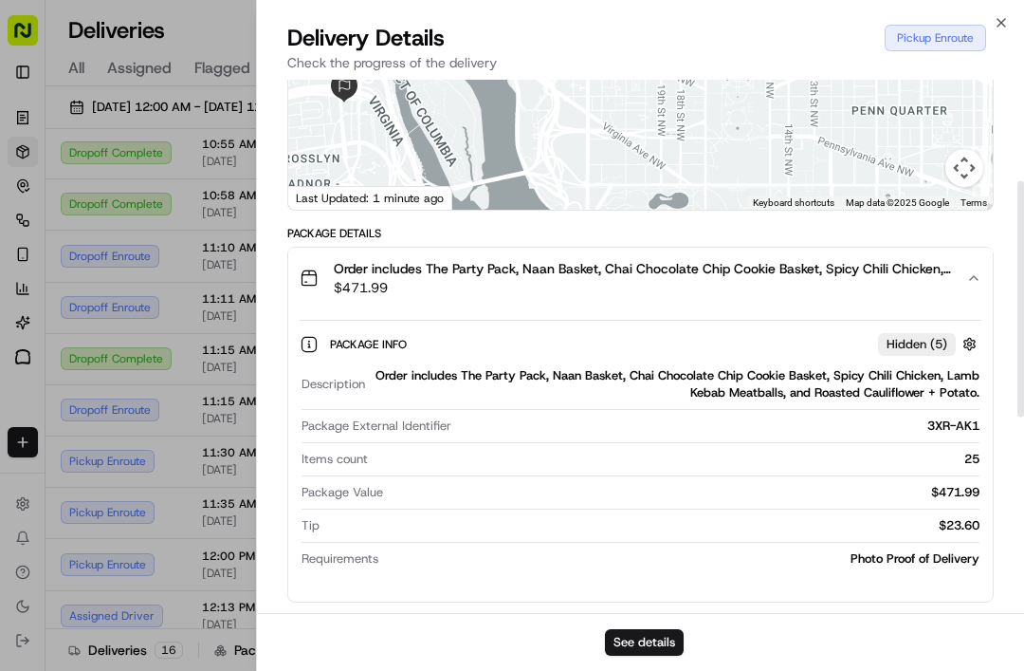
click at [997, 28] on icon "button" at bounding box center [1001, 22] width 15 height 15
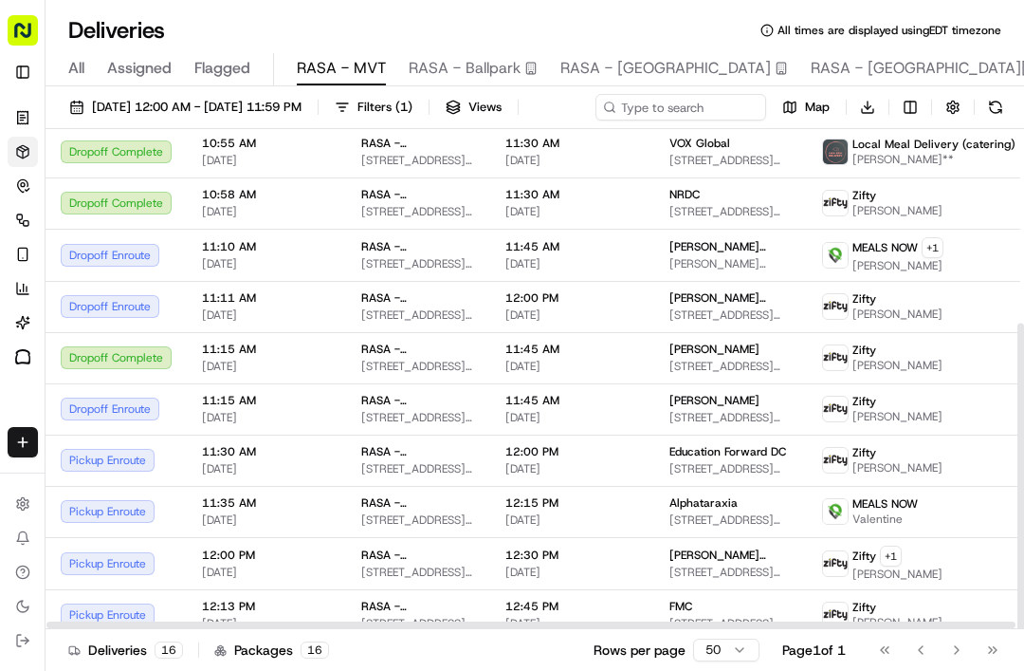
scroll to position [296, 0]
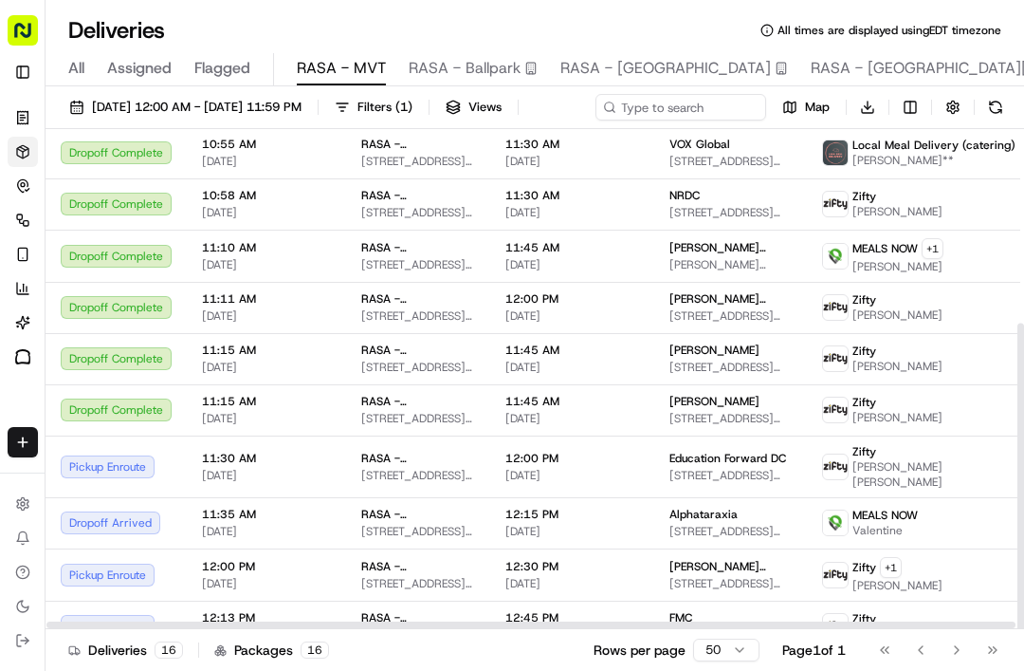
click at [983, 120] on button at bounding box center [996, 107] width 27 height 27
click at [321, 483] on span "[DATE]" at bounding box center [266, 475] width 129 height 15
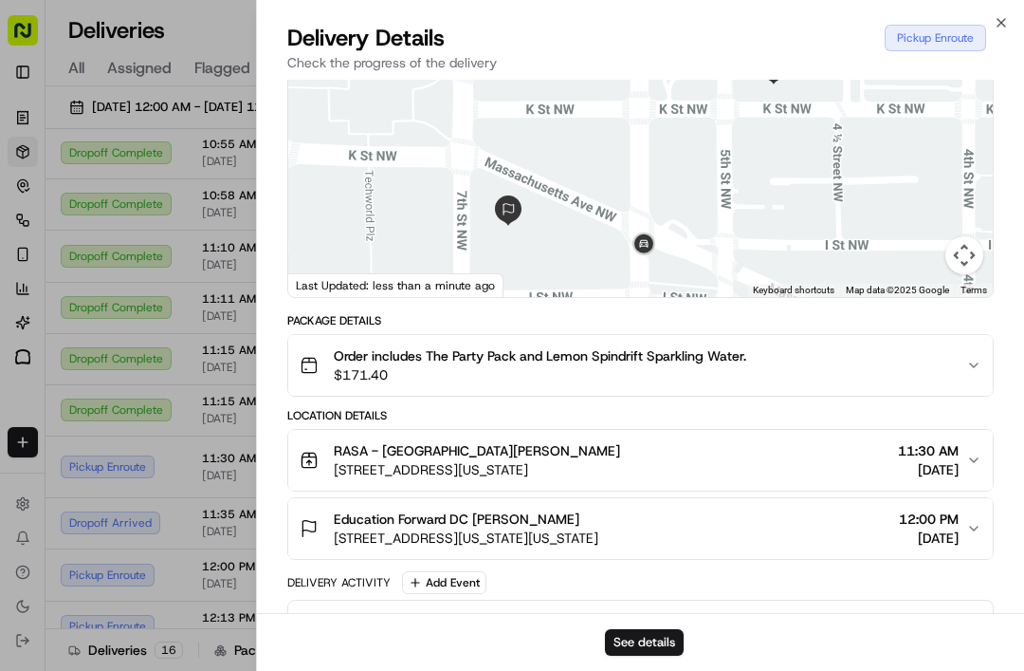
scroll to position [210, 0]
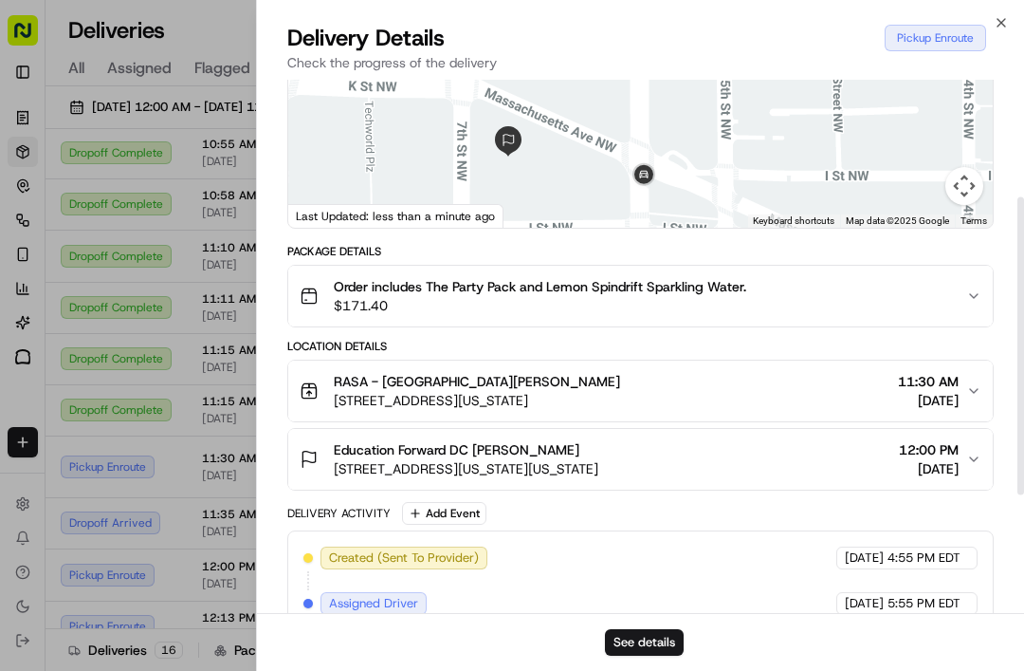
click at [949, 382] on span "11:30 AM" at bounding box center [928, 381] width 61 height 19
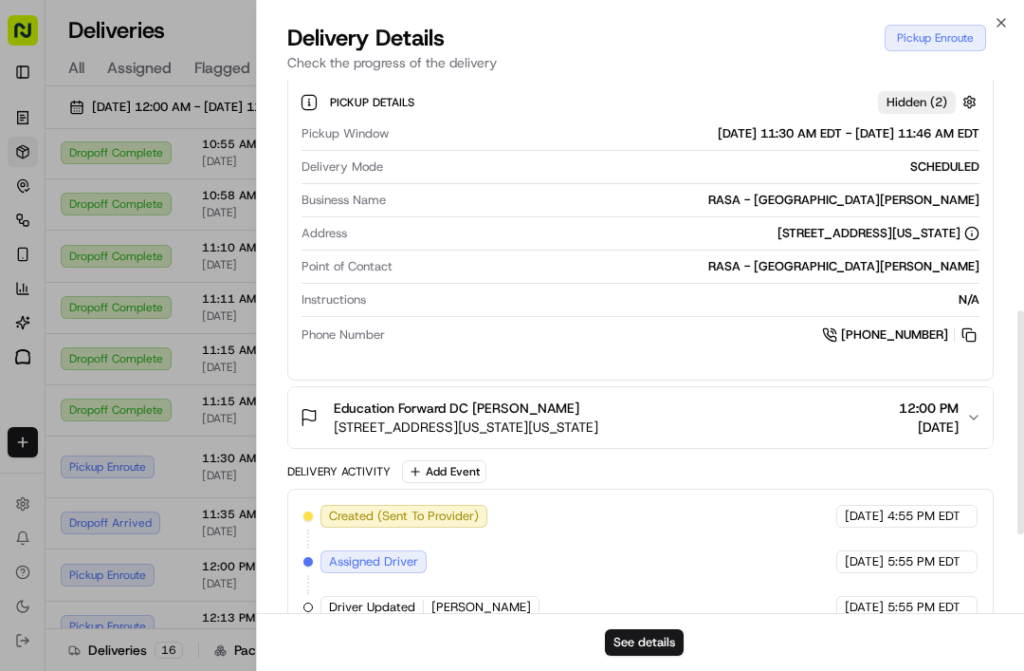
scroll to position [566, 0]
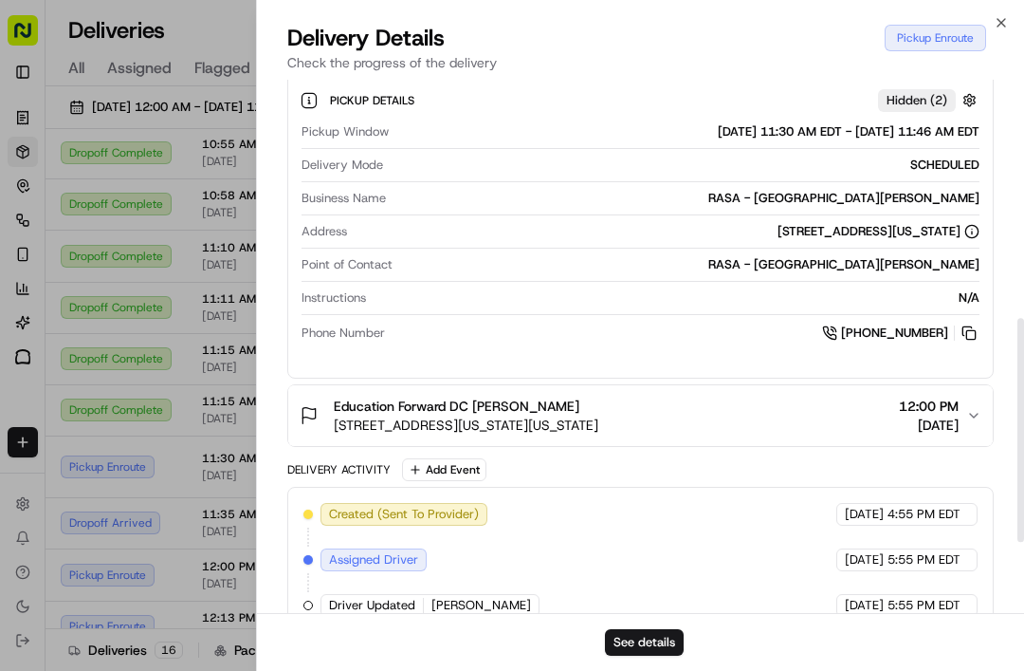
click at [995, 19] on icon "button" at bounding box center [1001, 22] width 15 height 15
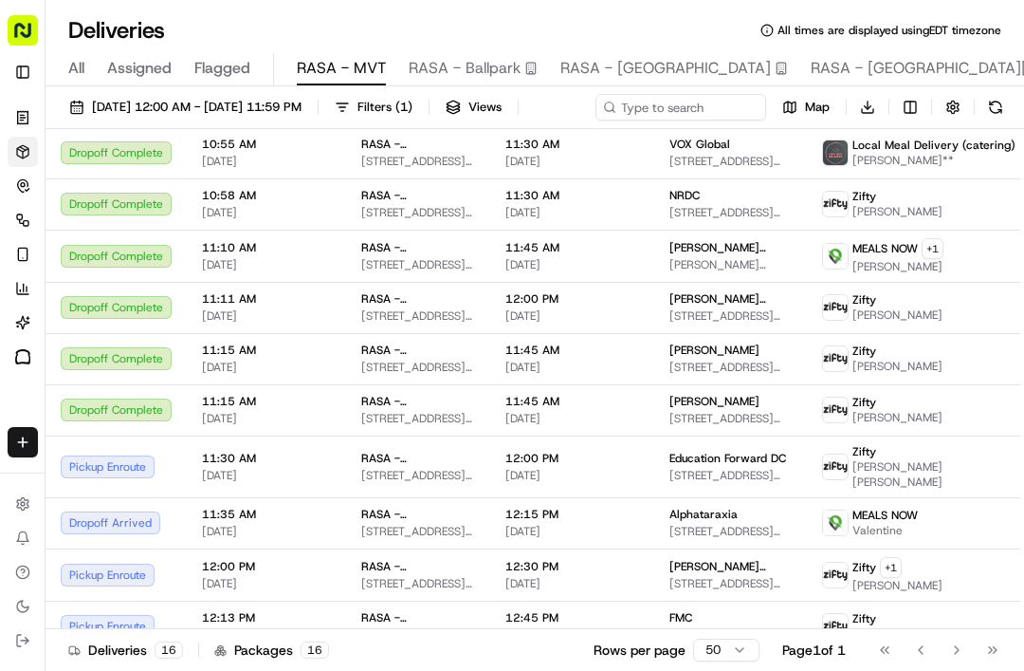
click at [998, 18] on div "Deliveries All times are displayed using EDT timezone" at bounding box center [535, 30] width 979 height 30
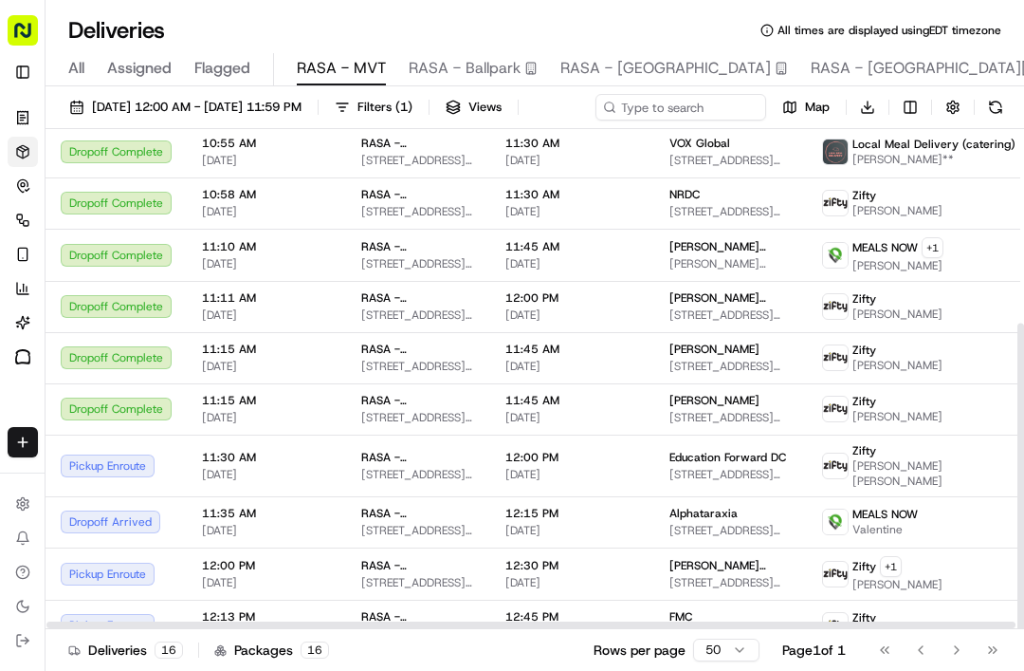
scroll to position [296, 0]
click at [356, 548] on td "RASA - Mount Vernon 485 K St NW, Washington, DC 20001, USA" at bounding box center [418, 522] width 144 height 51
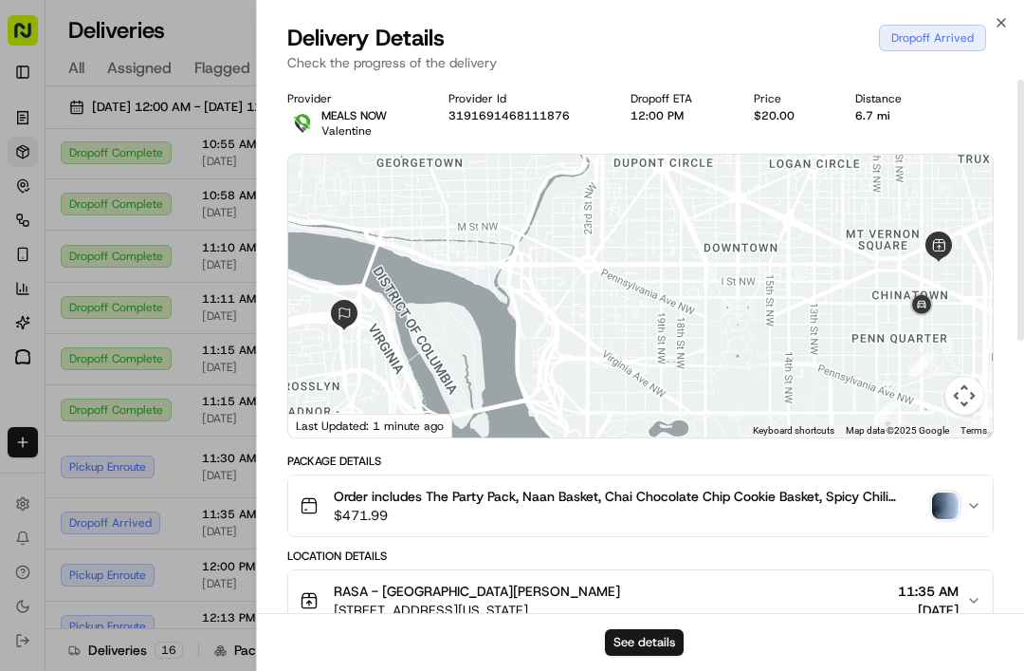
scroll to position [-3, 0]
click at [236, 513] on div at bounding box center [512, 335] width 1024 height 671
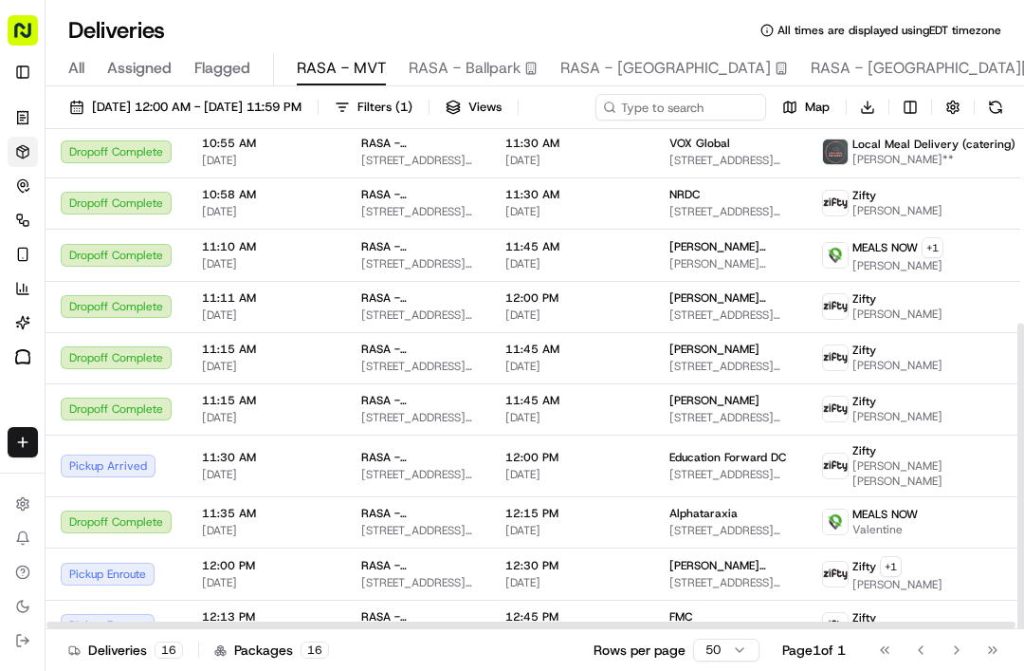
scroll to position [296, 0]
click at [548, 574] on span "12:30 PM" at bounding box center [573, 566] width 134 height 15
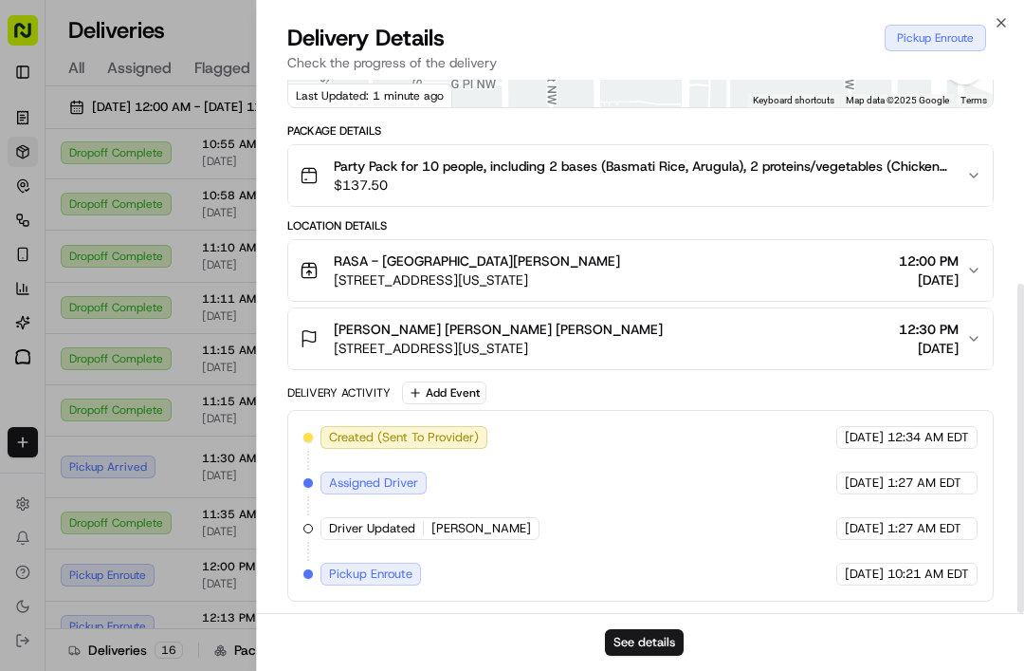
scroll to position [330, 0]
click at [962, 266] on div "RASA - Mount Vernon 485 K St NW, Washington, DC 20001, USA 12:00 PM 09/17/2025" at bounding box center [633, 270] width 667 height 38
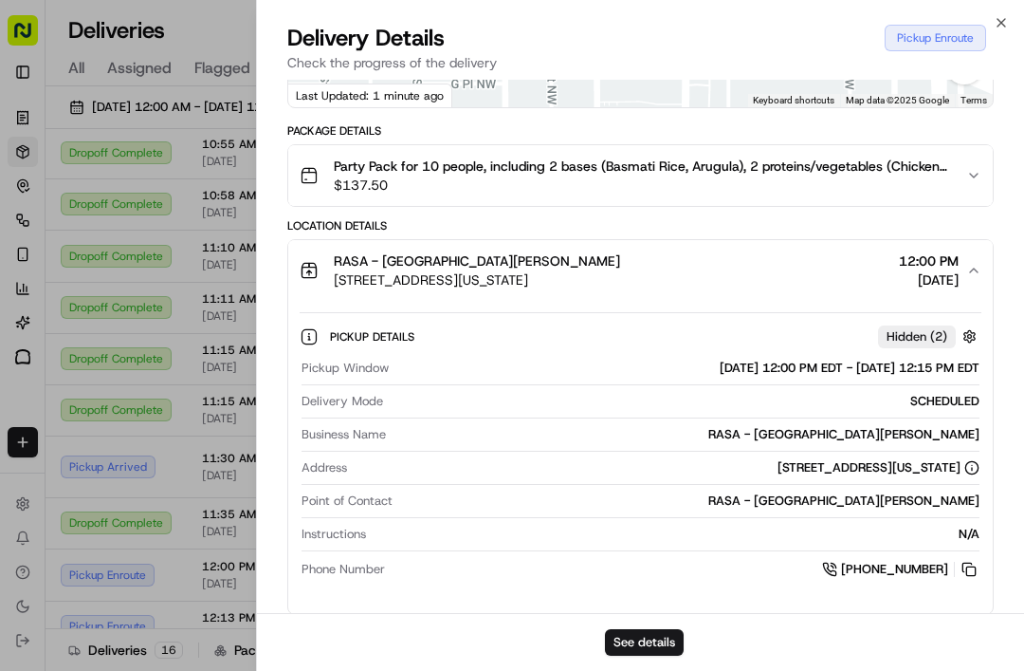
click at [965, 269] on div "RASA - Mount Vernon 485 K St NW, Washington, DC 20001, USA 12:00 PM 09/17/2025" at bounding box center [633, 270] width 667 height 38
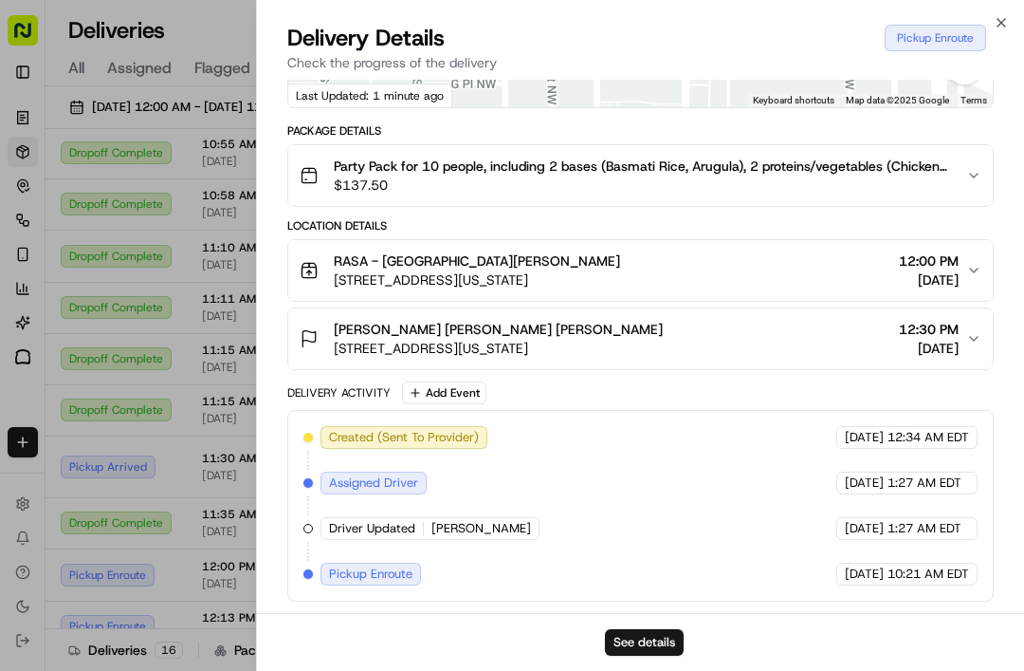
click at [1007, 21] on icon "button" at bounding box center [1001, 22] width 15 height 15
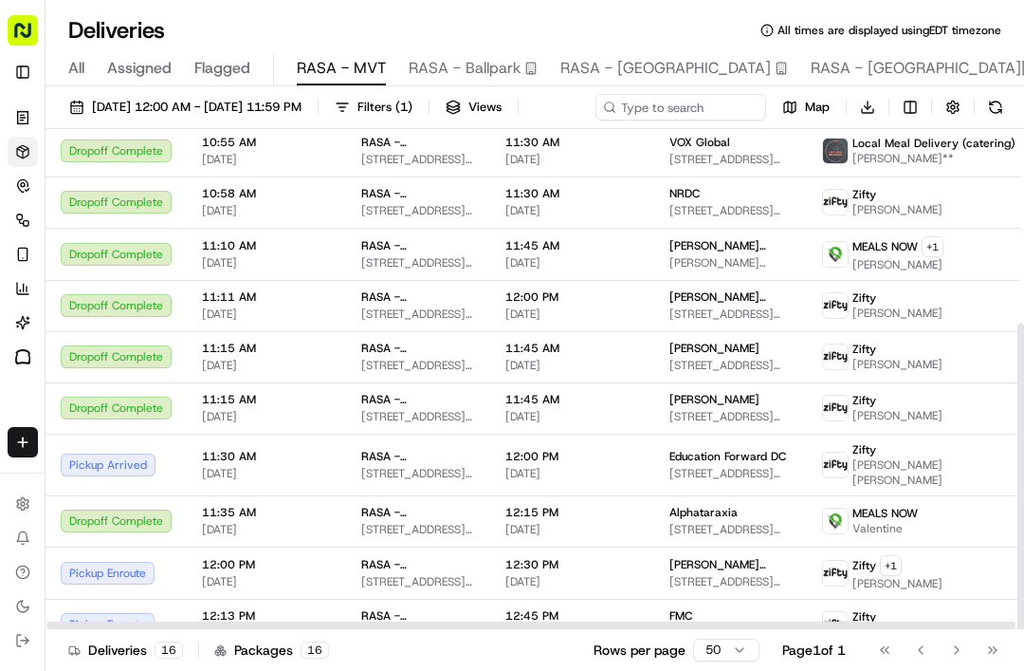
scroll to position [296, 0]
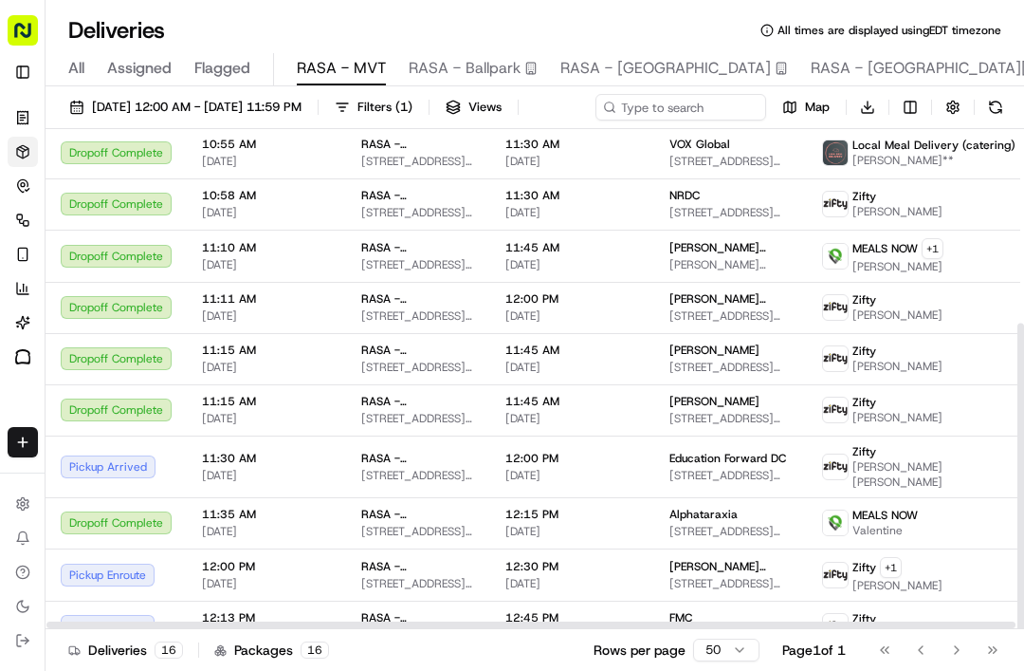
click at [983, 120] on button at bounding box center [996, 107] width 27 height 27
